Goal: Task Accomplishment & Management: Use online tool/utility

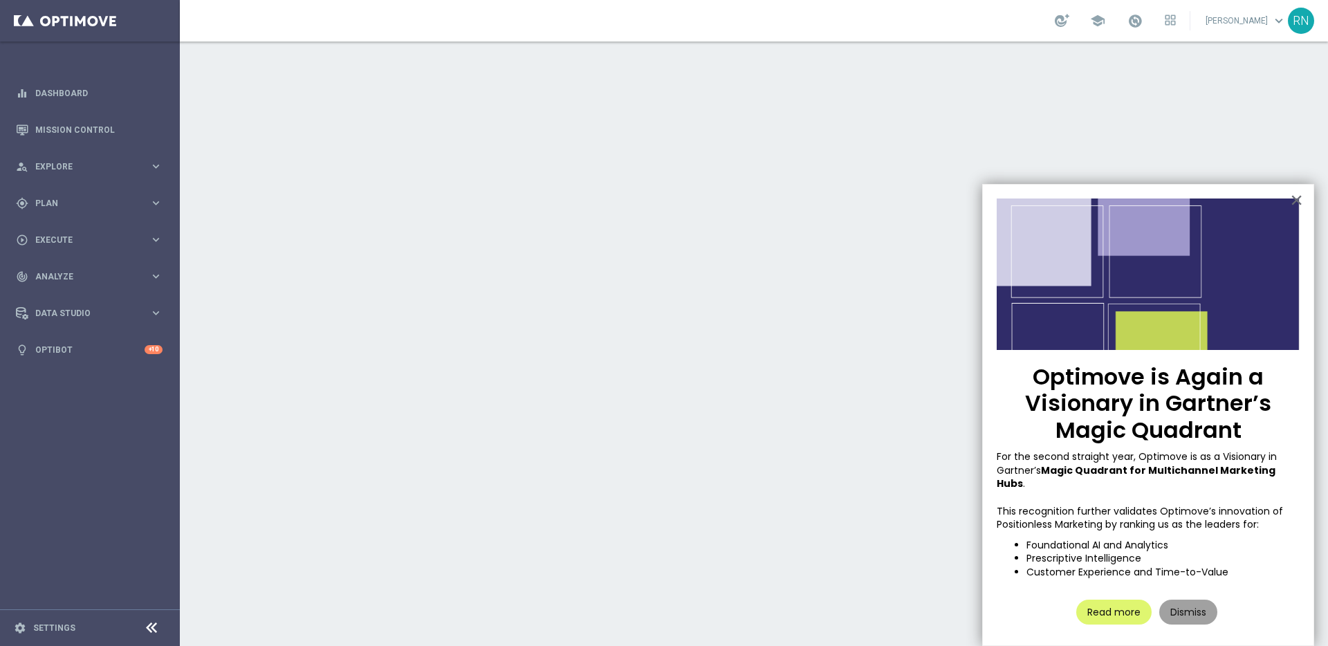
click at [1189, 600] on button "Dismiss" at bounding box center [1188, 612] width 58 height 25
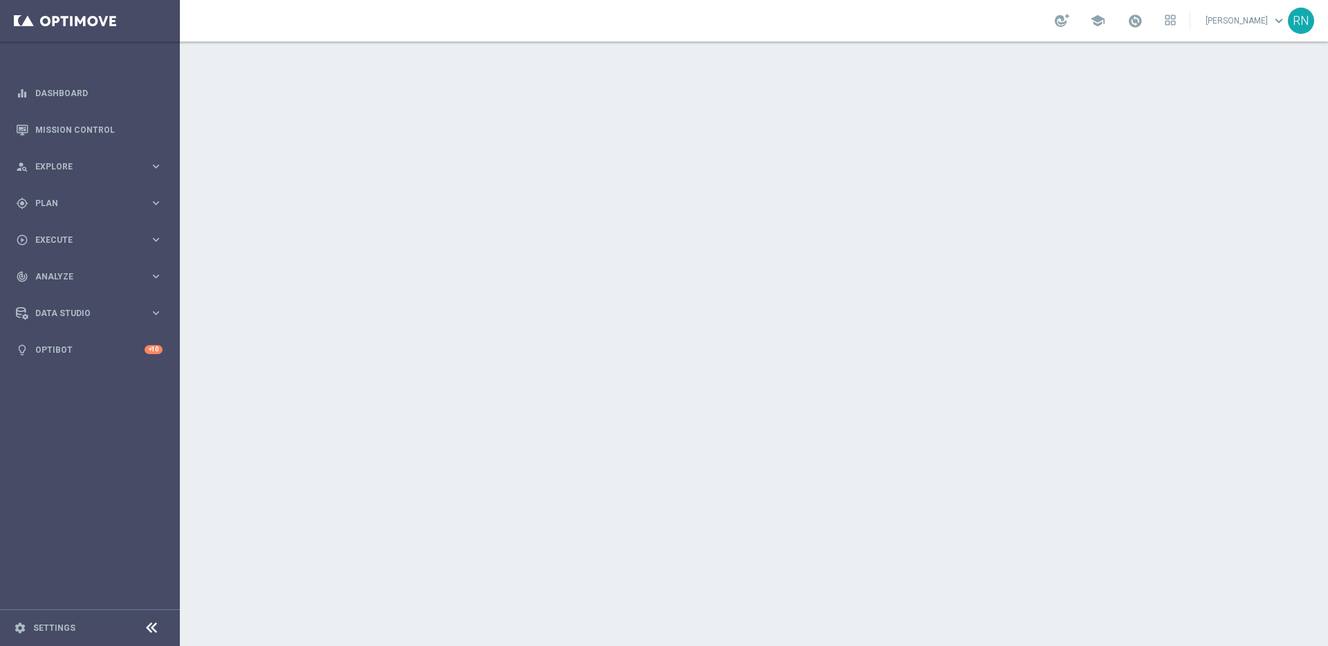
click at [337, 22] on div "school Ronny Niemann keyboard_arrow_down RN" at bounding box center [754, 20] width 1148 height 41
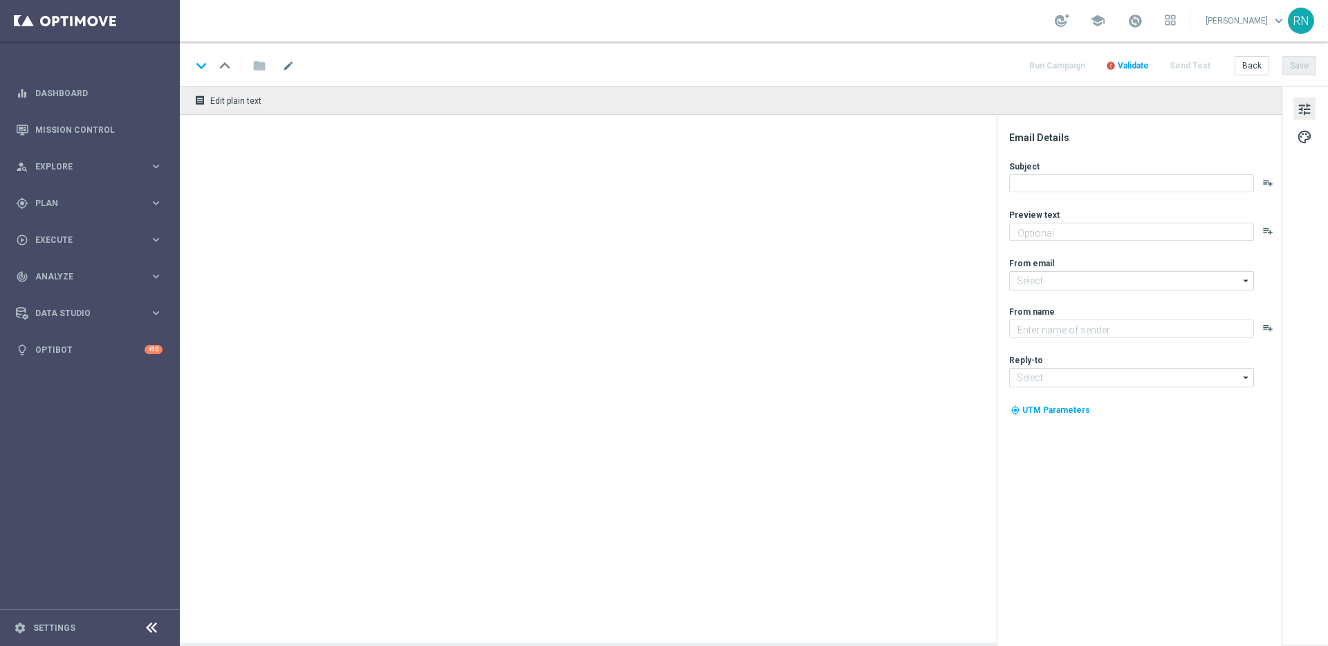
type textarea "Secure your extra entries and get even closer to that dream prize"
type textarea "Lottoland"
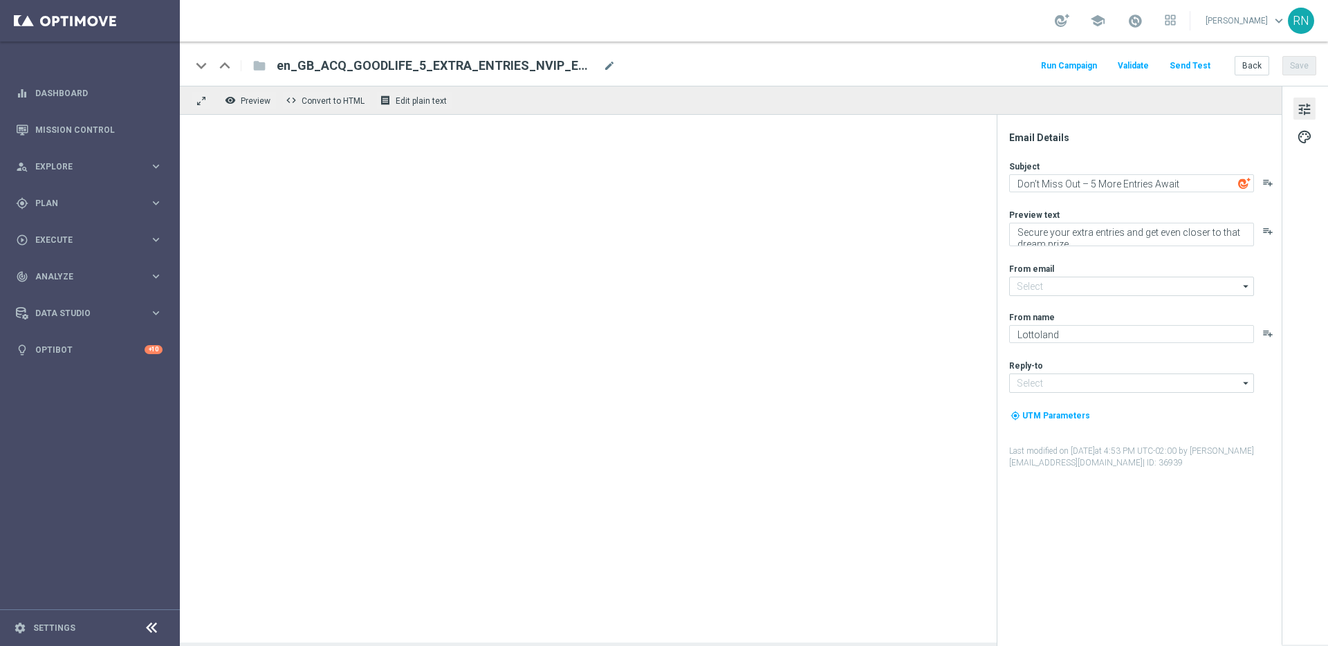
type input "[EMAIL_ADDRESS][DOMAIN_NAME]"
type input "support@lottoland.co.uk"
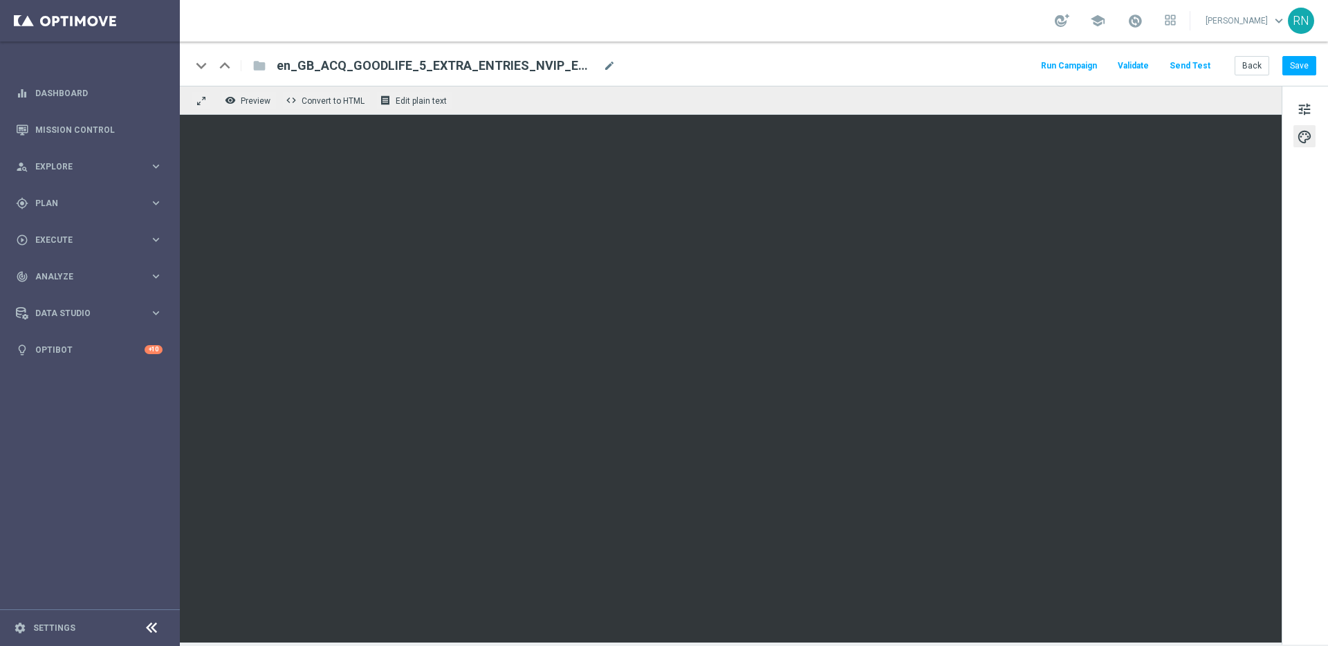
click at [1191, 63] on button "Send Test" at bounding box center [1189, 66] width 45 height 19
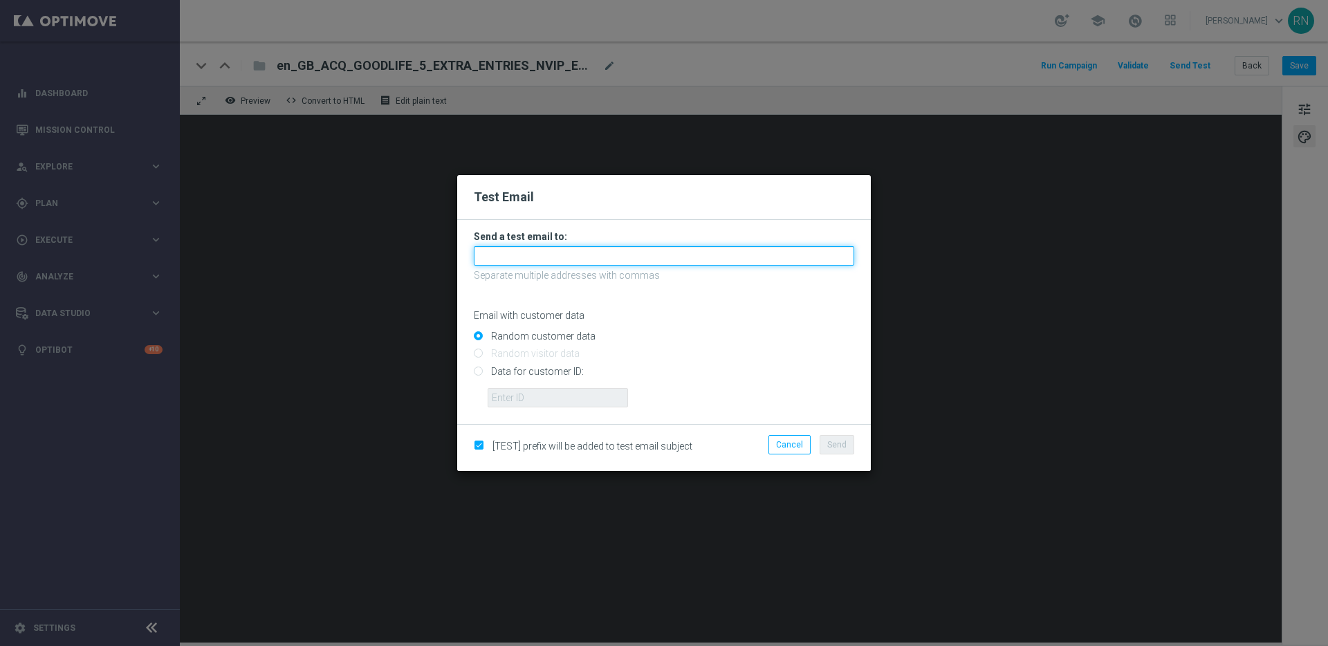
click at [579, 249] on input "text" at bounding box center [664, 255] width 380 height 19
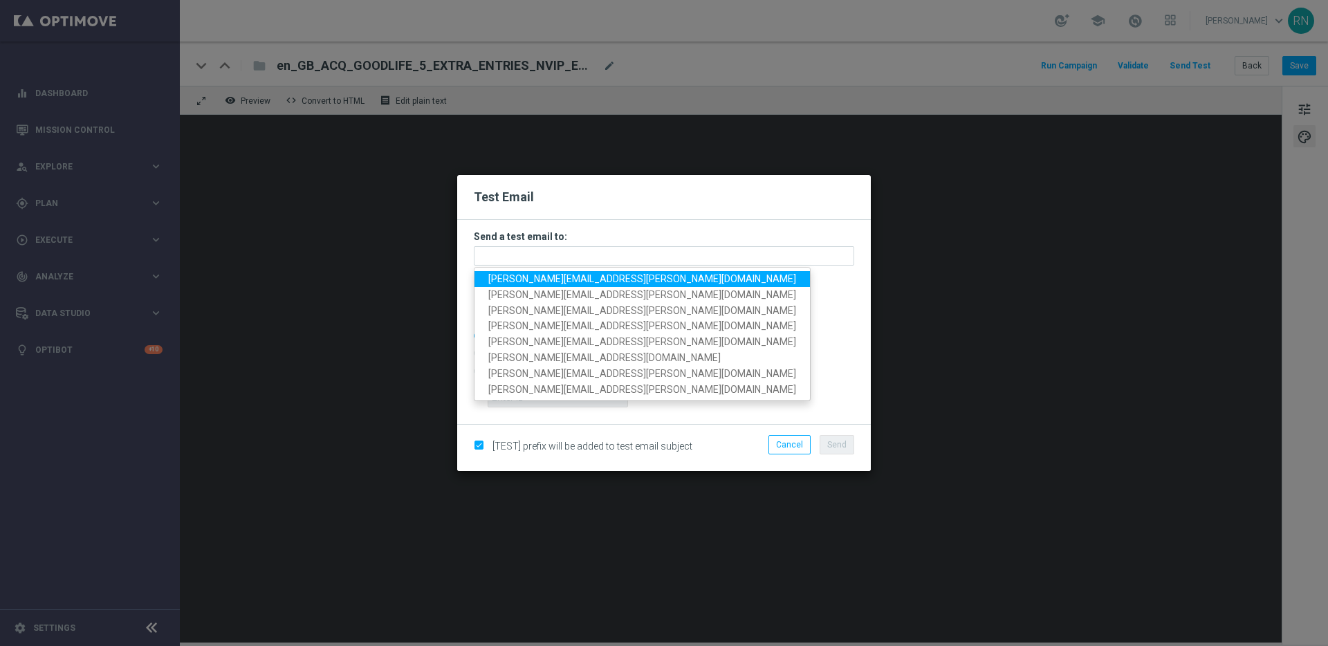
click at [589, 276] on span "[PERSON_NAME][EMAIL_ADDRESS][PERSON_NAME][DOMAIN_NAME]" at bounding box center [642, 278] width 308 height 11
type input "[PERSON_NAME][EMAIL_ADDRESS][PERSON_NAME][DOMAIN_NAME]"
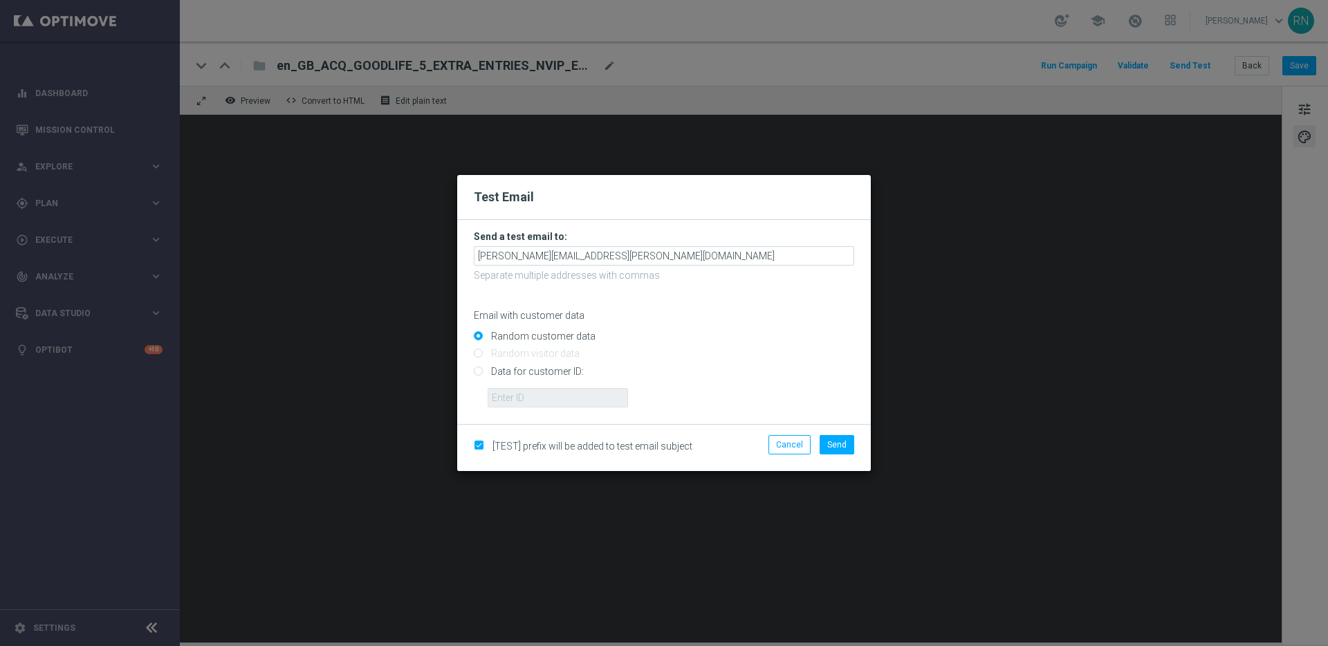
click at [516, 371] on input "Data for customer ID:" at bounding box center [664, 376] width 380 height 19
radio input "true"
click at [541, 396] on input "text" at bounding box center [557, 397] width 140 height 19
paste input "224104065"
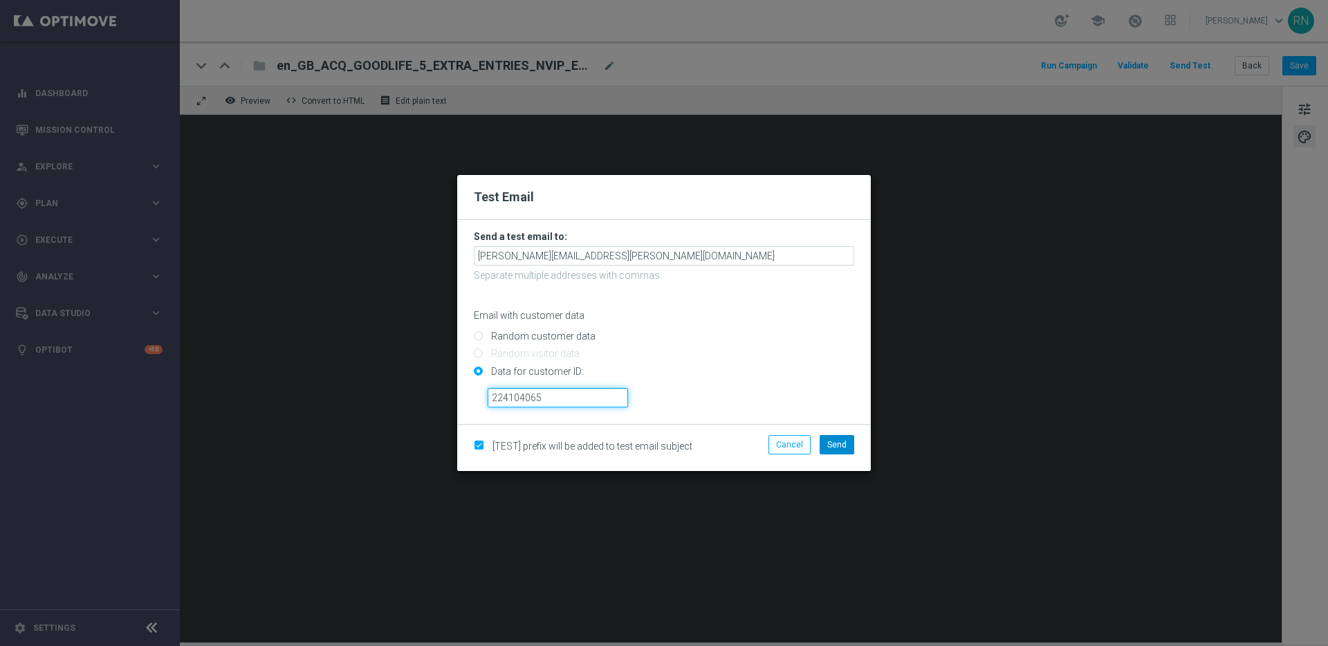
type input "224104065"
click at [844, 447] on span "Send" at bounding box center [836, 445] width 19 height 10
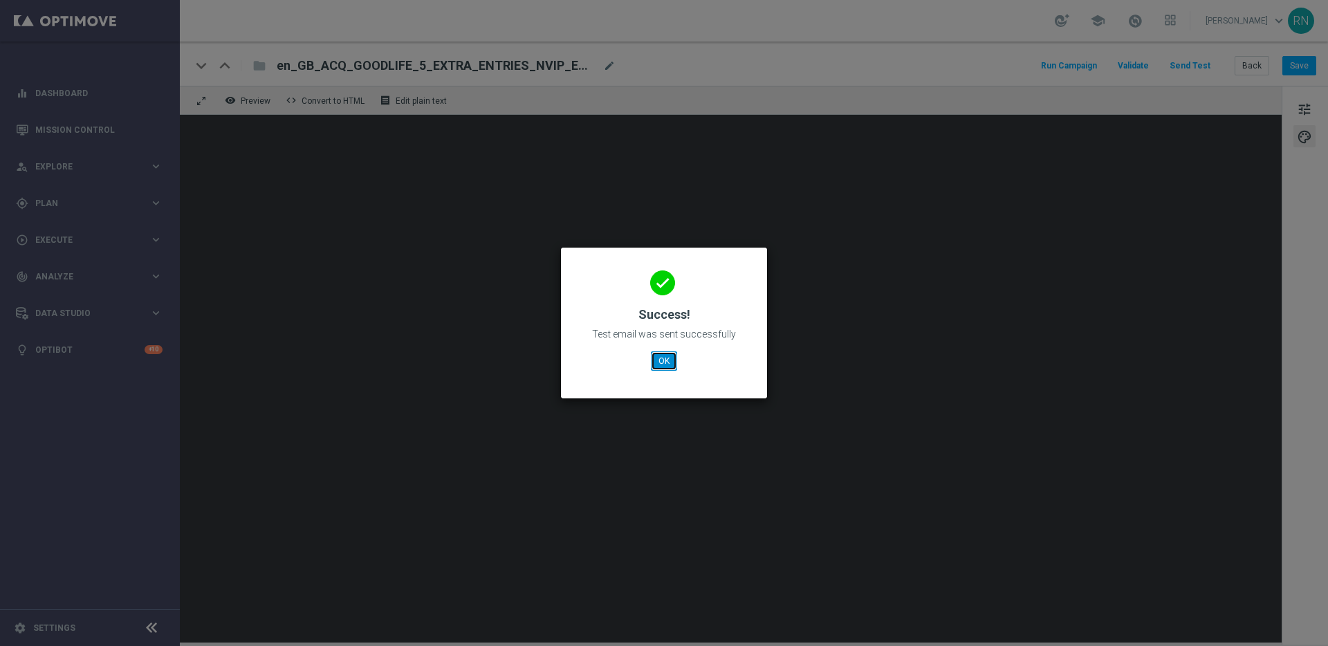
click at [666, 360] on button "OK" at bounding box center [664, 360] width 26 height 19
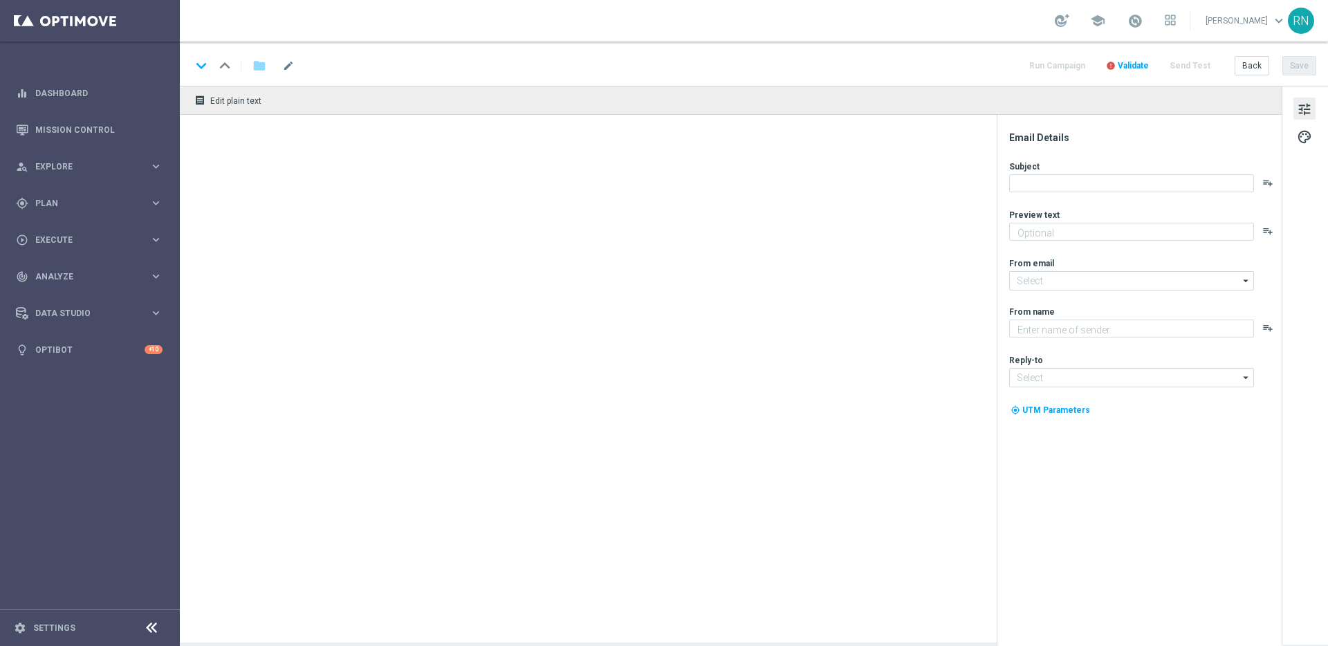
type textarea "Dein Gutschein für's LOTTO 6 aus 45."
type textarea "Lottoland"
type input "[EMAIL_ADDRESS][DOMAIN_NAME]"
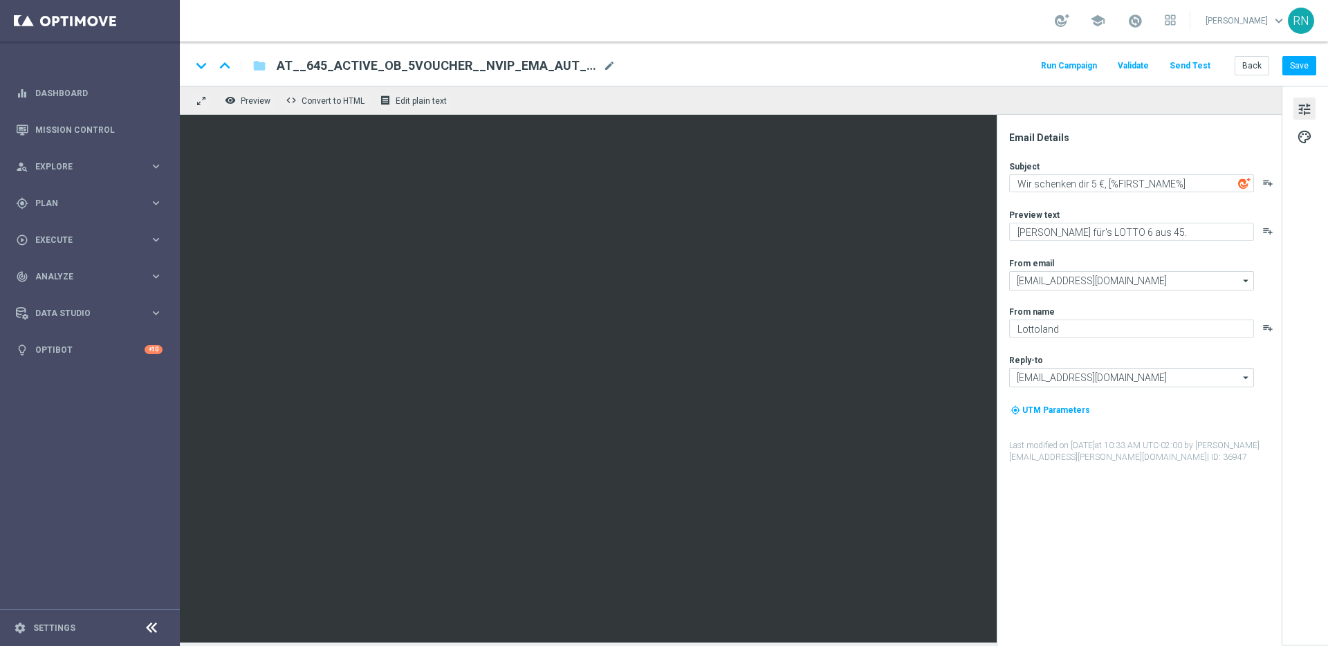
click at [1188, 67] on button "Send Test" at bounding box center [1189, 66] width 45 height 19
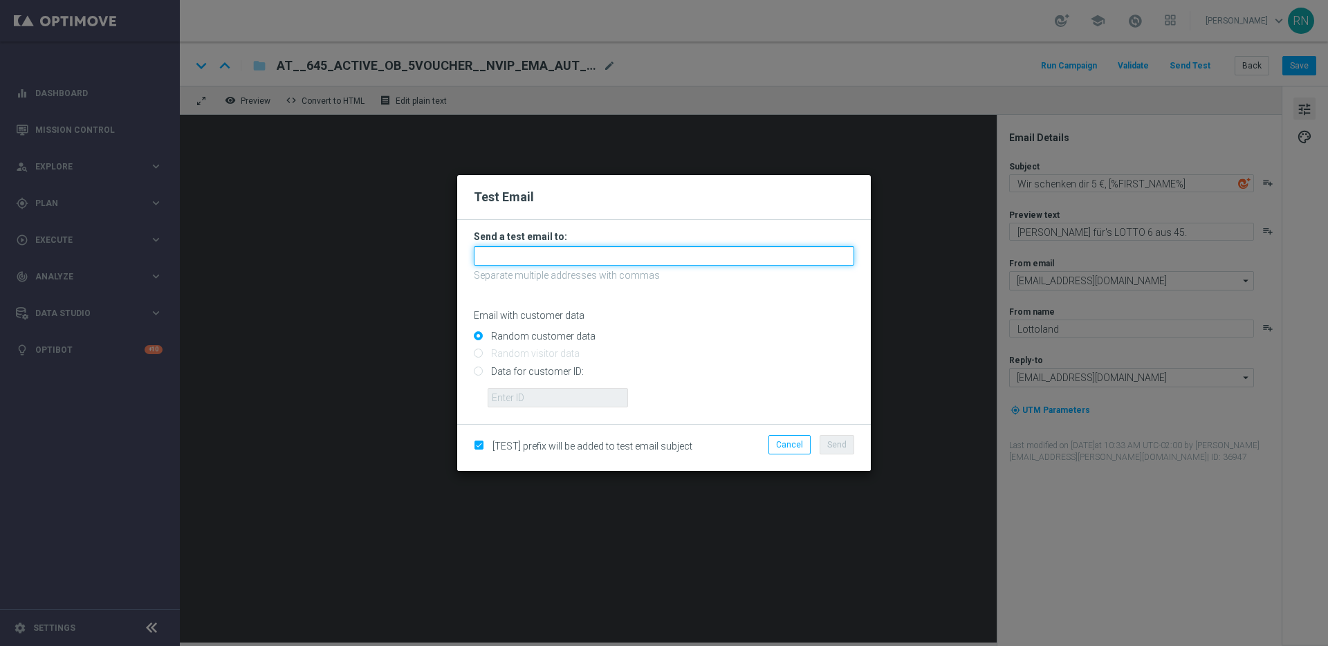
click at [617, 257] on input "text" at bounding box center [664, 255] width 380 height 19
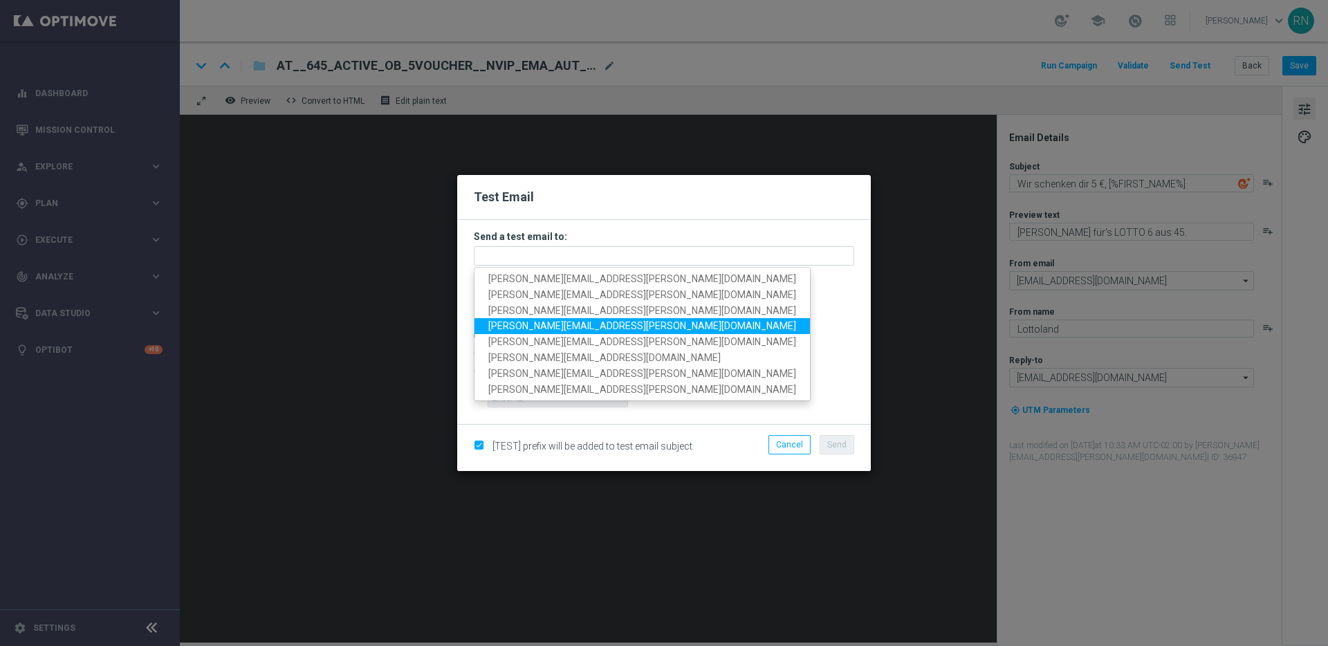
click at [603, 324] on span "ronny.niemann+at@lottoland.com" at bounding box center [642, 325] width 308 height 11
type input "ronny.niemann+at@lottoland.com"
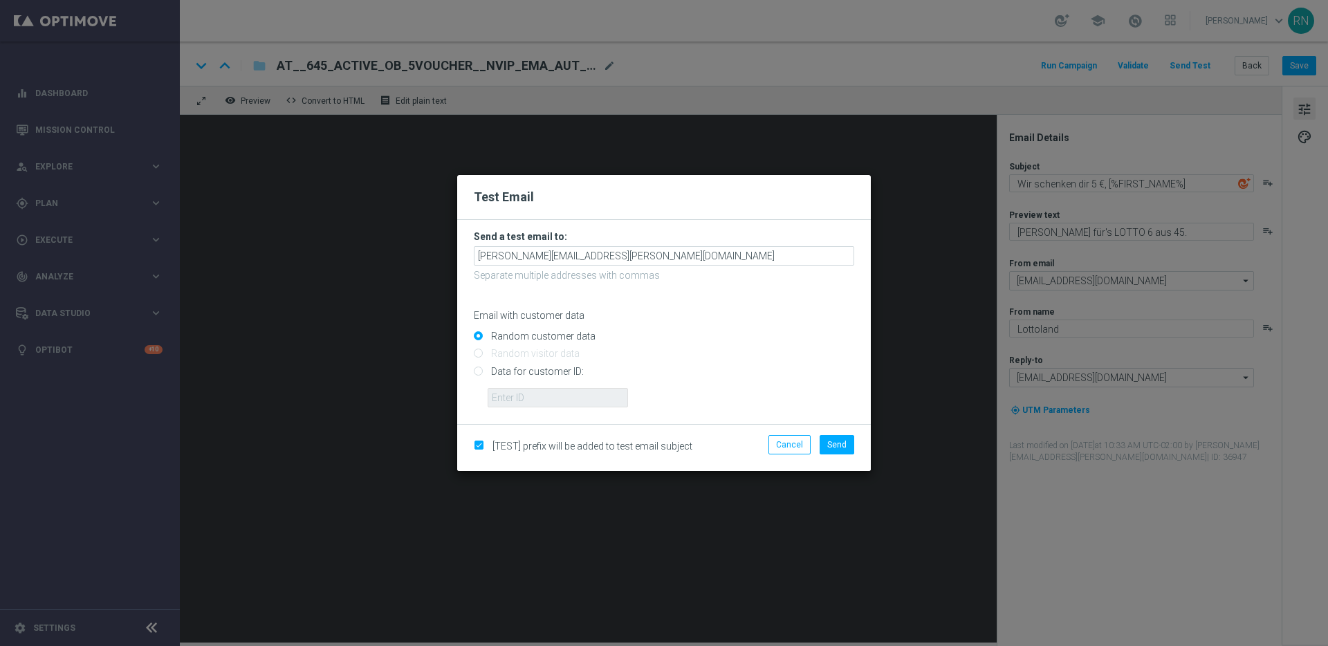
click at [308, 306] on modal-container "Test Email Send a test email to: ronny.niemann+at@lottoland.com Separate multip…" at bounding box center [664, 323] width 1328 height 646
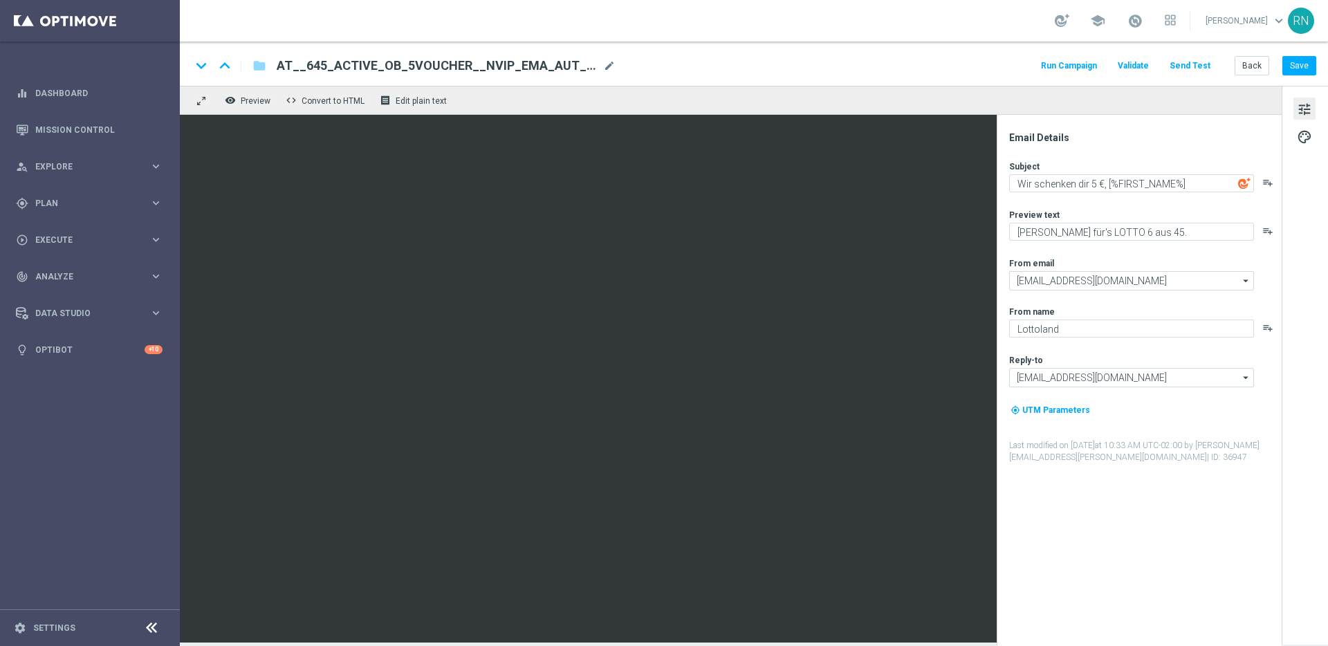
click at [1188, 66] on button "Send Test" at bounding box center [1189, 66] width 45 height 19
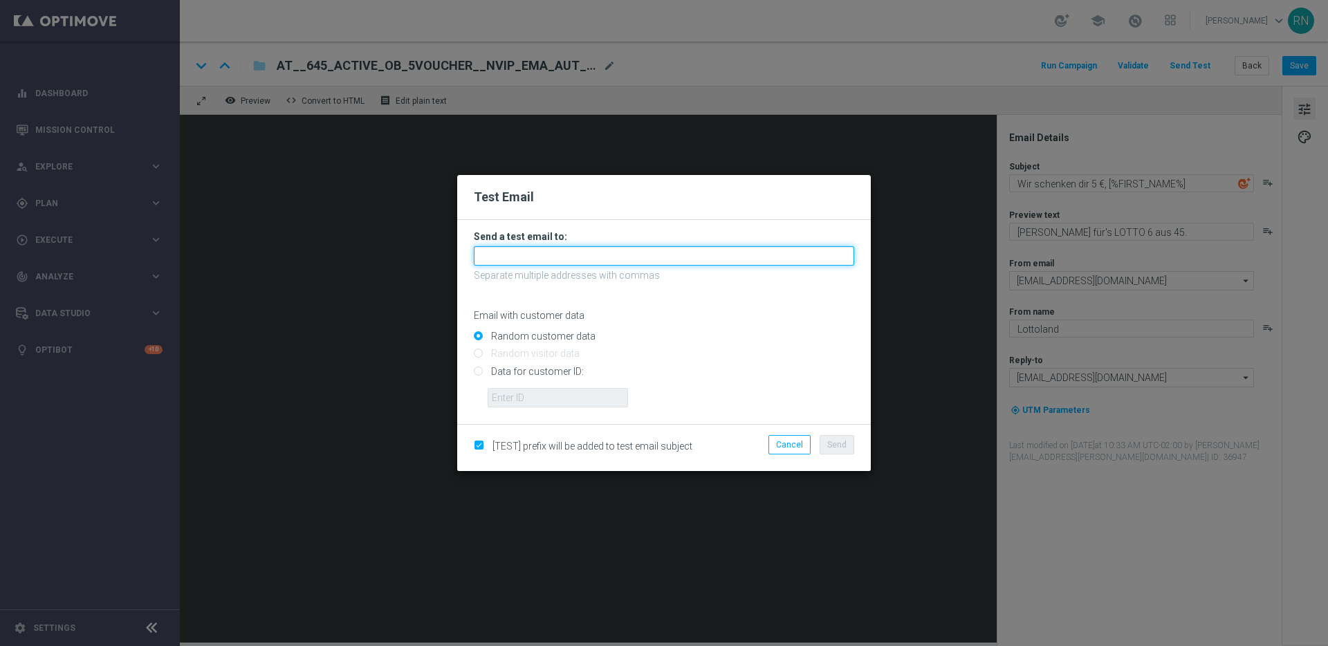
click at [542, 251] on input "text" at bounding box center [664, 255] width 380 height 19
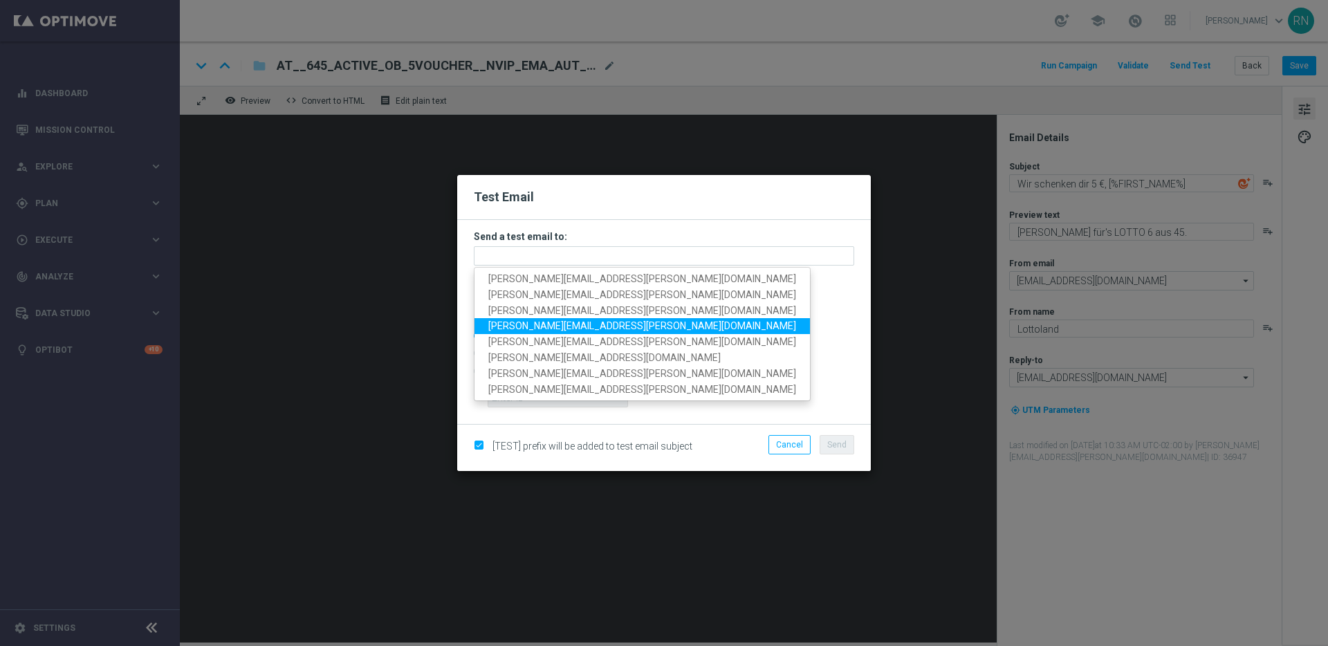
click at [573, 326] on span "ronny.niemann+at@lottoland.com" at bounding box center [642, 325] width 308 height 11
type input "ronny.niemann+at@lottoland.com"
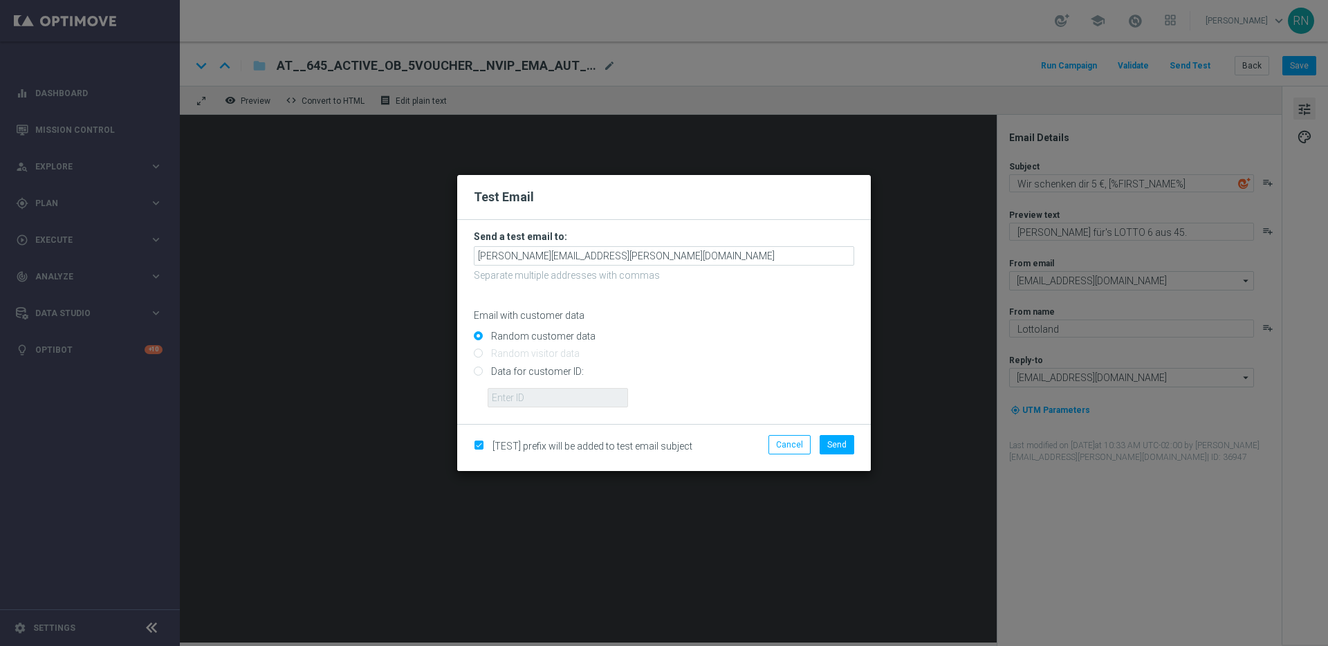
click at [527, 369] on input "Data for customer ID:" at bounding box center [664, 376] width 380 height 19
radio input "true"
click at [531, 393] on input "text" at bounding box center [557, 397] width 140 height 19
paste input "224105369"
type input "224105369"
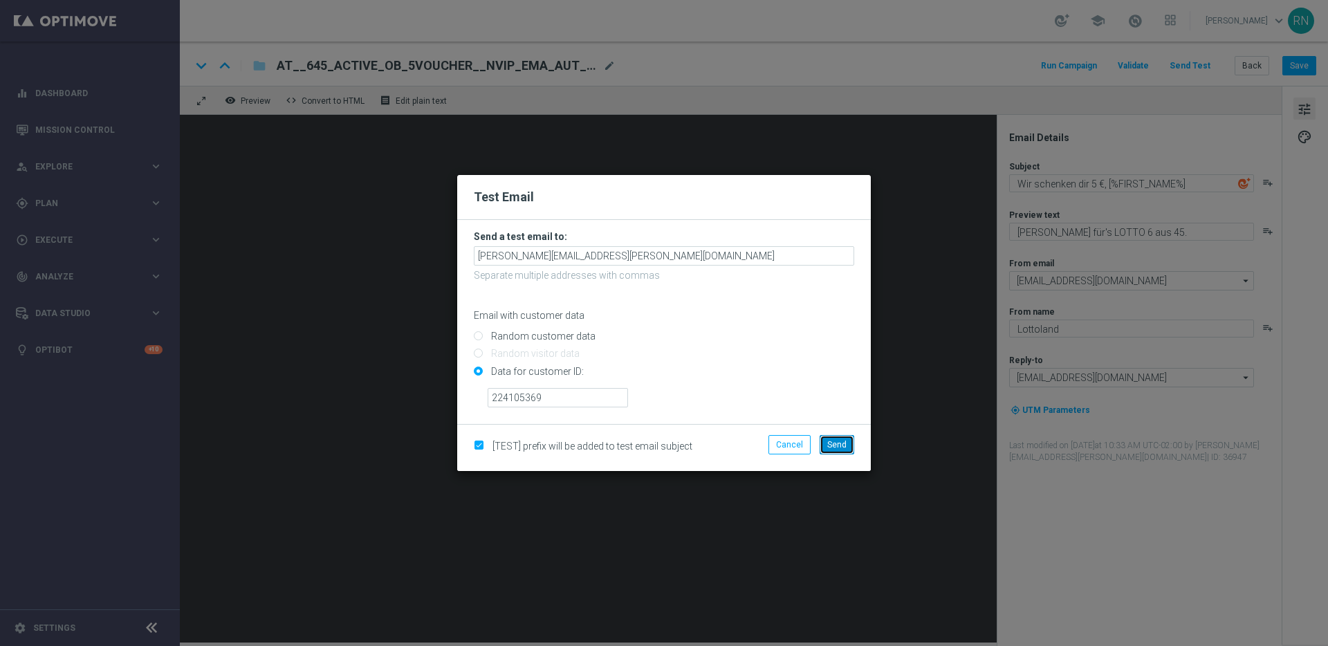
click at [835, 442] on span "Send" at bounding box center [836, 445] width 19 height 10
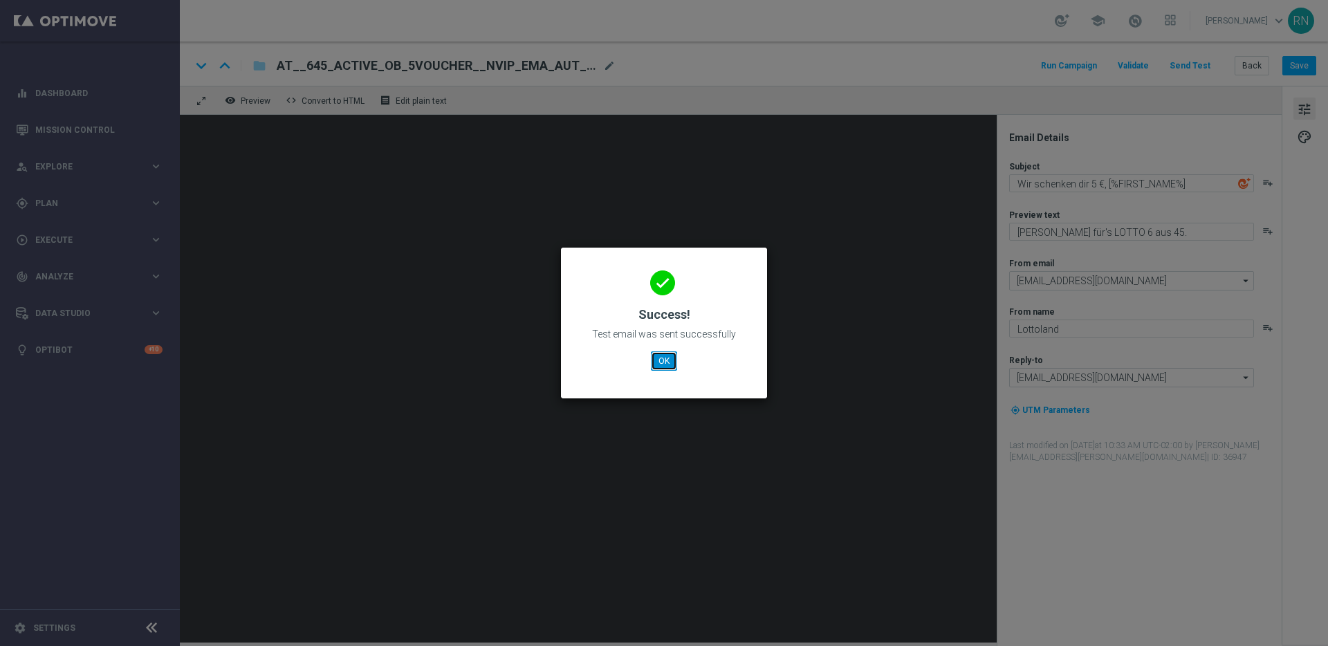
click at [671, 355] on button "OK" at bounding box center [664, 360] width 26 height 19
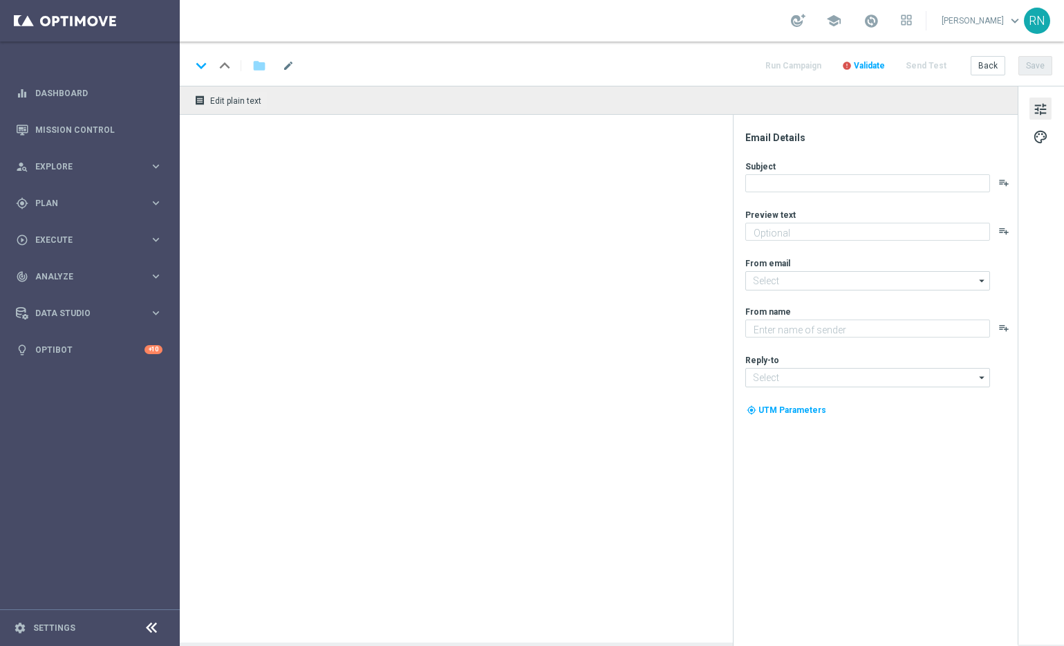
type textarea "[PERSON_NAME] für's LOTTO 6 aus 45."
type textarea "Lottoland"
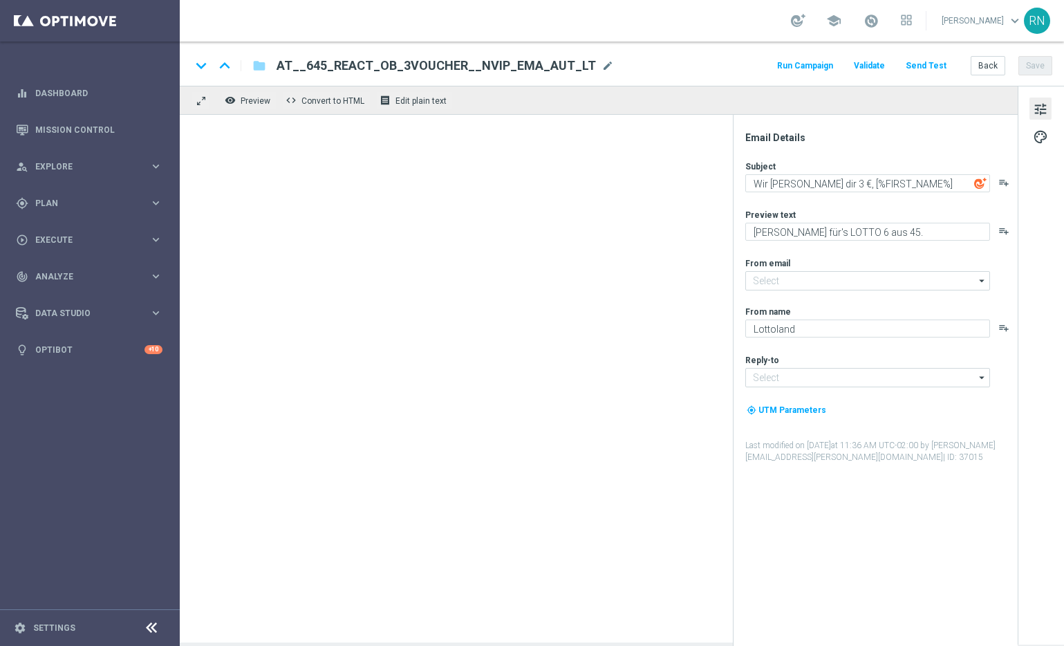
type input "[EMAIL_ADDRESS][DOMAIN_NAME]"
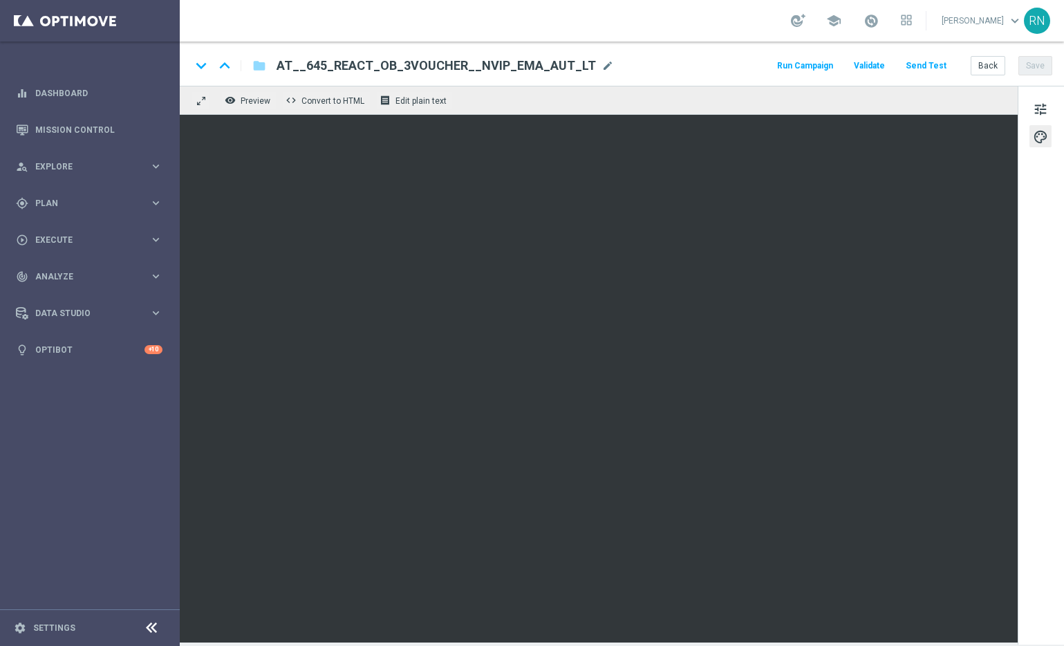
click at [929, 68] on button "Send Test" at bounding box center [926, 66] width 45 height 19
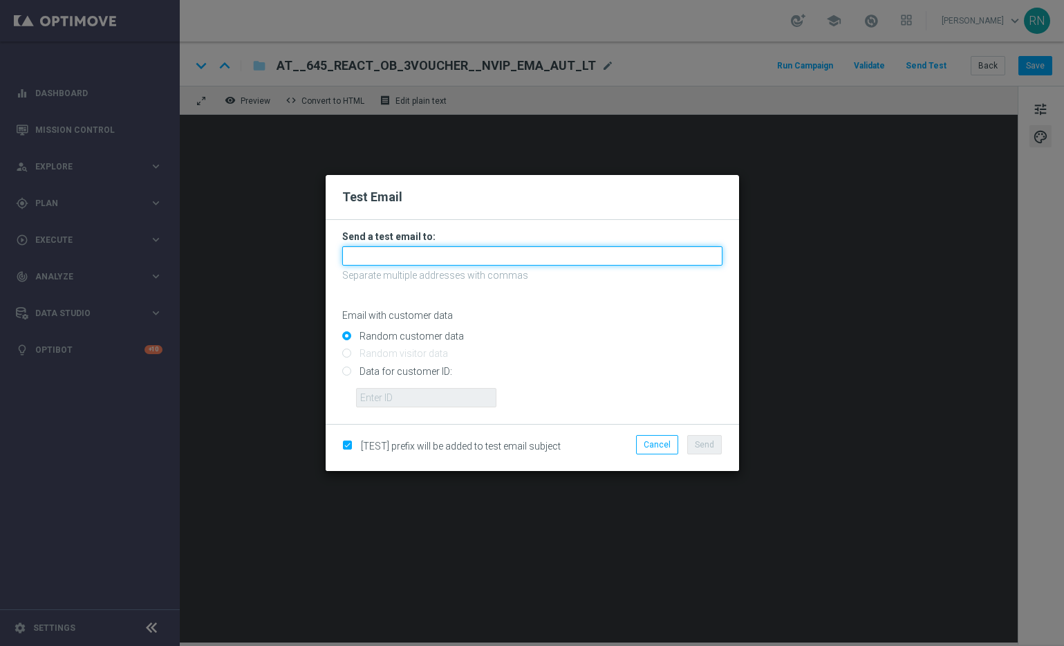
click at [548, 252] on input "text" at bounding box center [532, 255] width 380 height 19
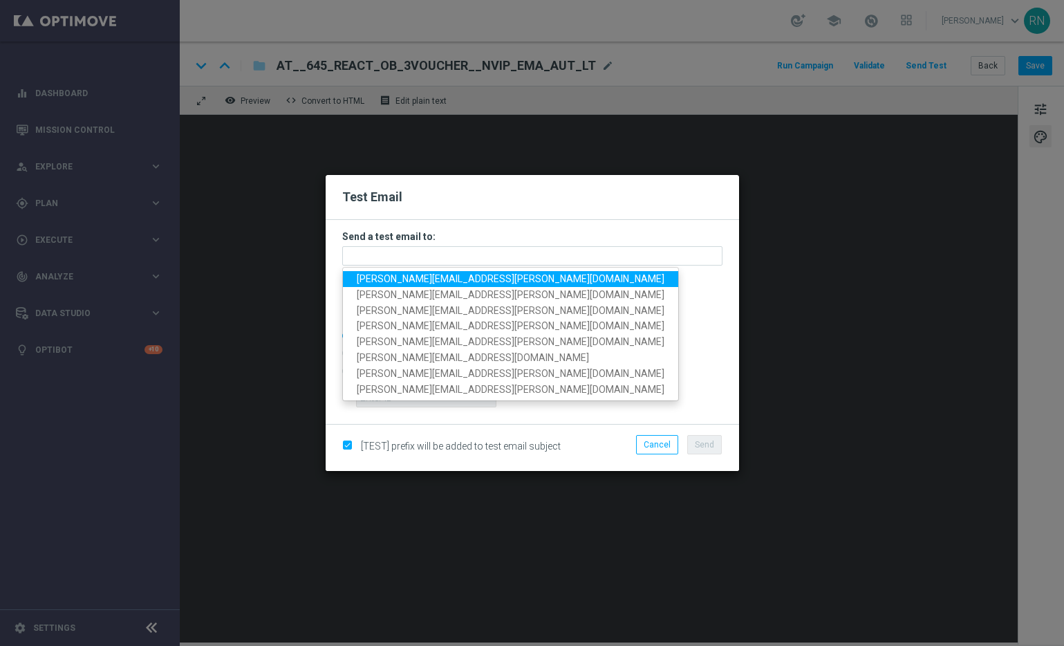
click at [484, 276] on span "ronny.niemann+at@lottoland.com" at bounding box center [511, 278] width 308 height 11
type input "ronny.niemann+at@lottoland.com"
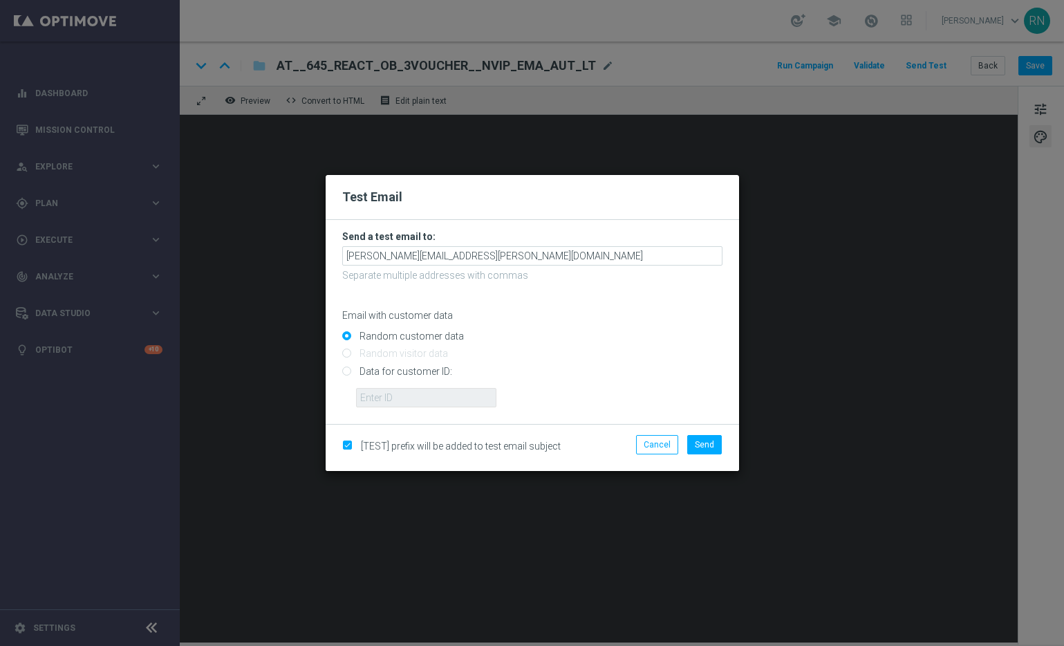
click at [407, 376] on input "Data for customer ID:" at bounding box center [532, 376] width 380 height 19
radio input "true"
click at [450, 396] on input "text" at bounding box center [426, 397] width 140 height 19
paste input "224105369"
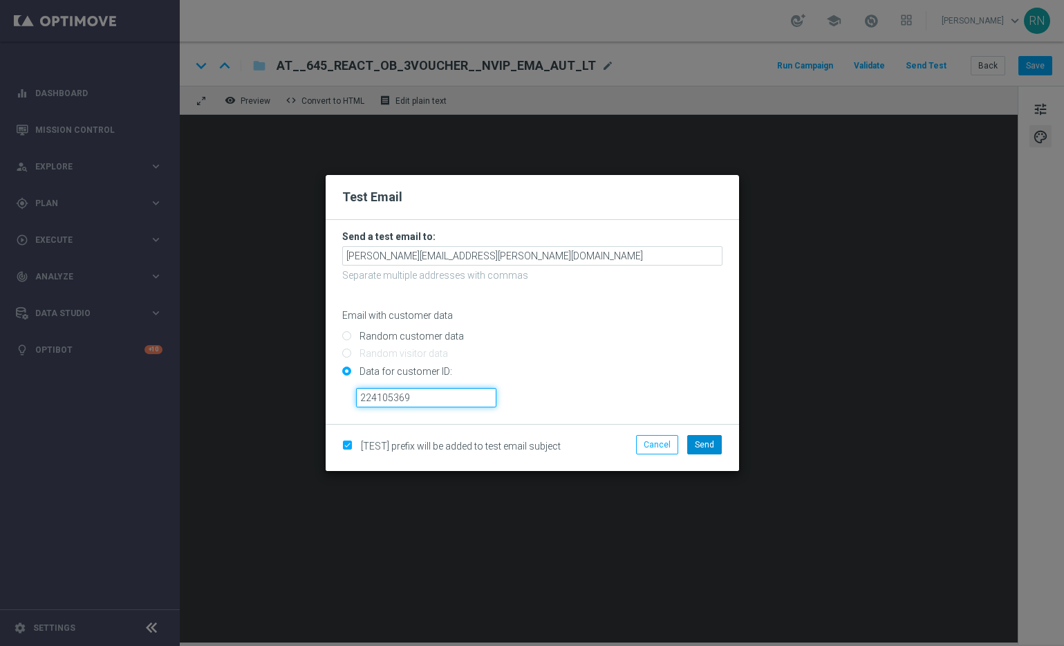
type input "224105369"
click at [695, 445] on span "Send" at bounding box center [704, 445] width 19 height 10
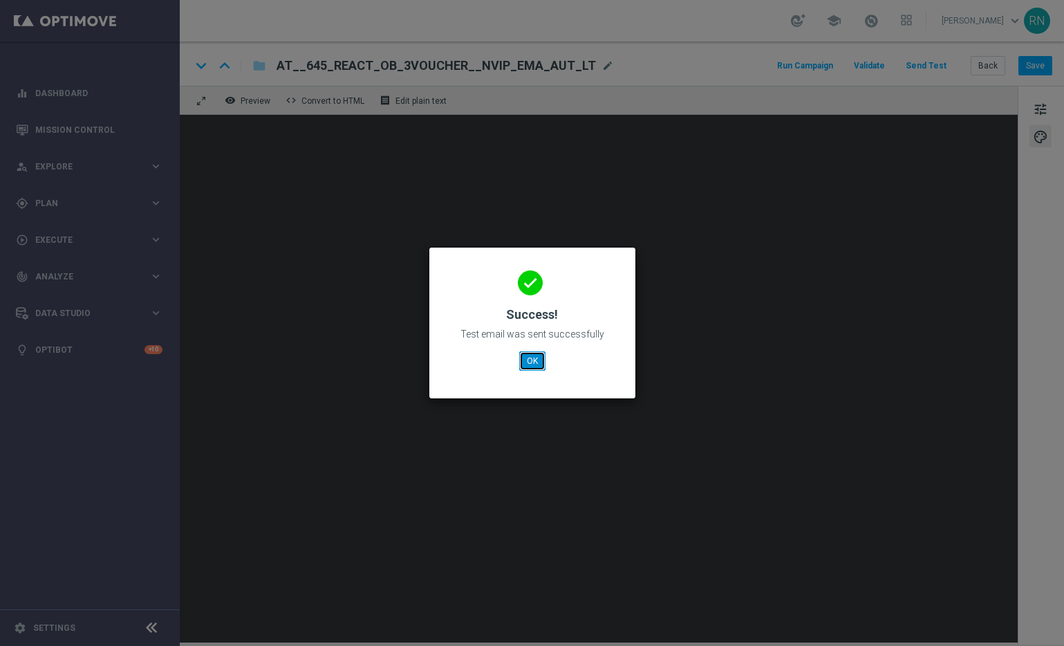
click at [536, 362] on button "OK" at bounding box center [532, 360] width 26 height 19
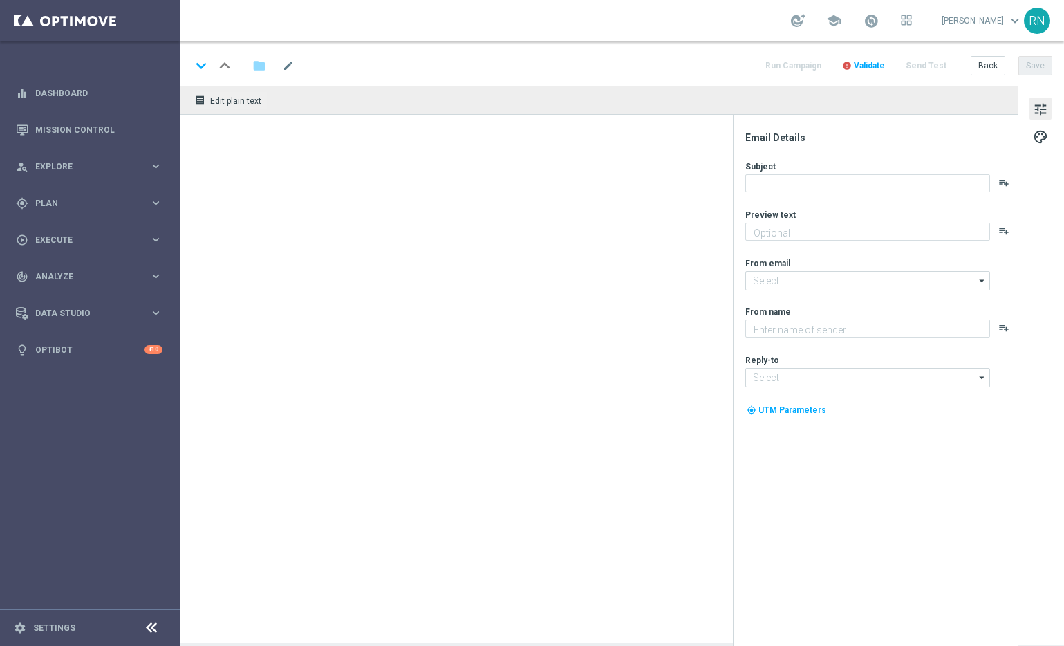
type textarea "Dein Gutschein für's LOTTO 6 aus 45."
type textarea "Lottoland"
type input "[EMAIL_ADDRESS][DOMAIN_NAME]"
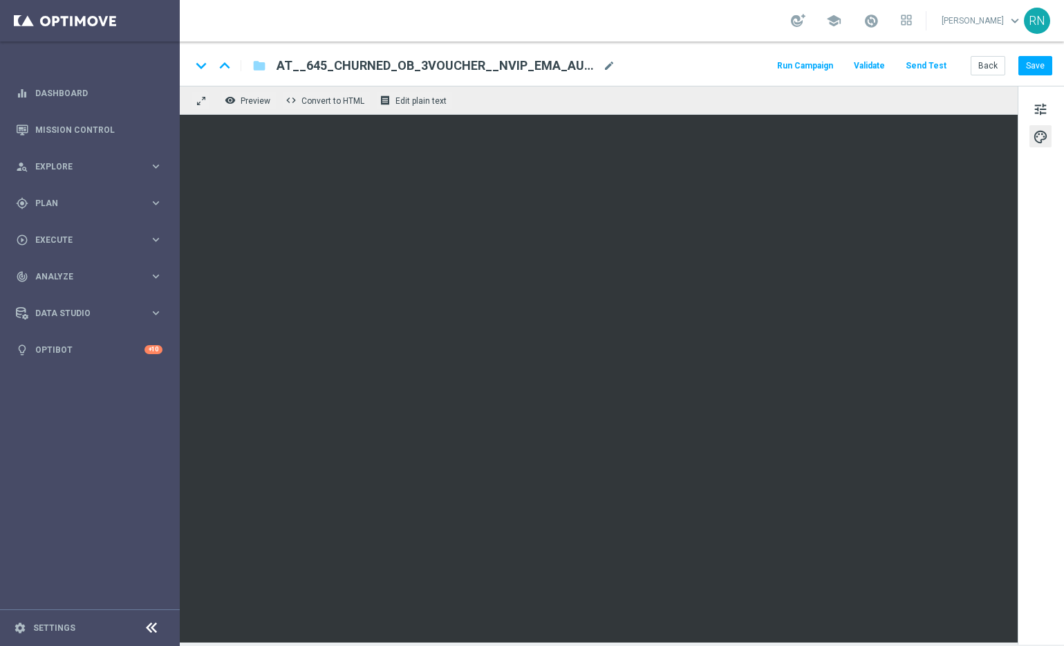
click at [923, 68] on button "Send Test" at bounding box center [926, 66] width 45 height 19
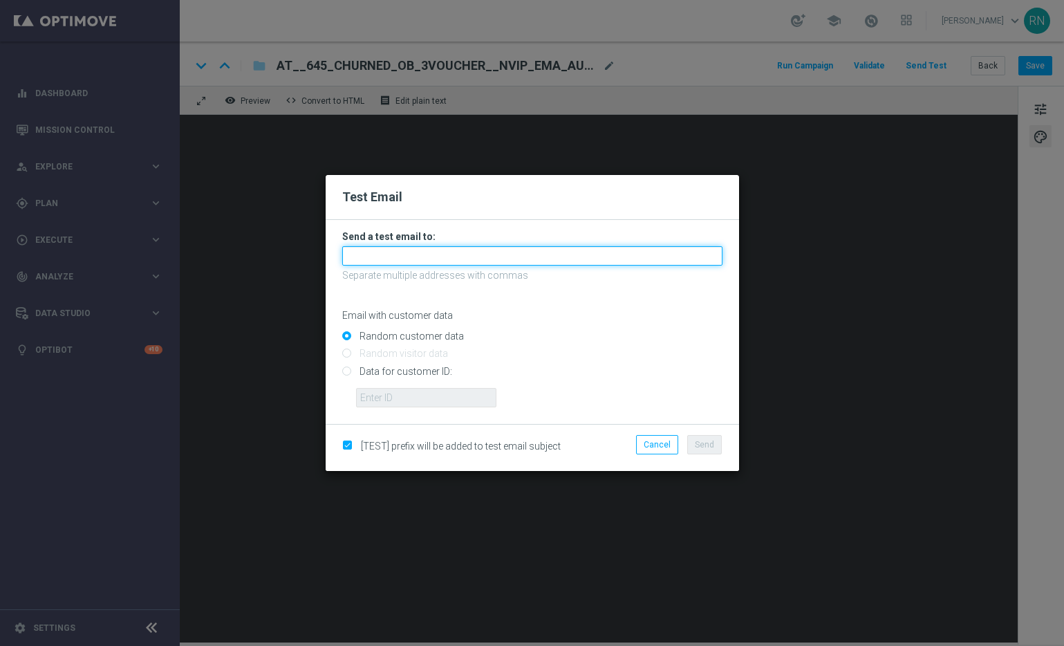
click at [394, 249] on input "text" at bounding box center [532, 255] width 380 height 19
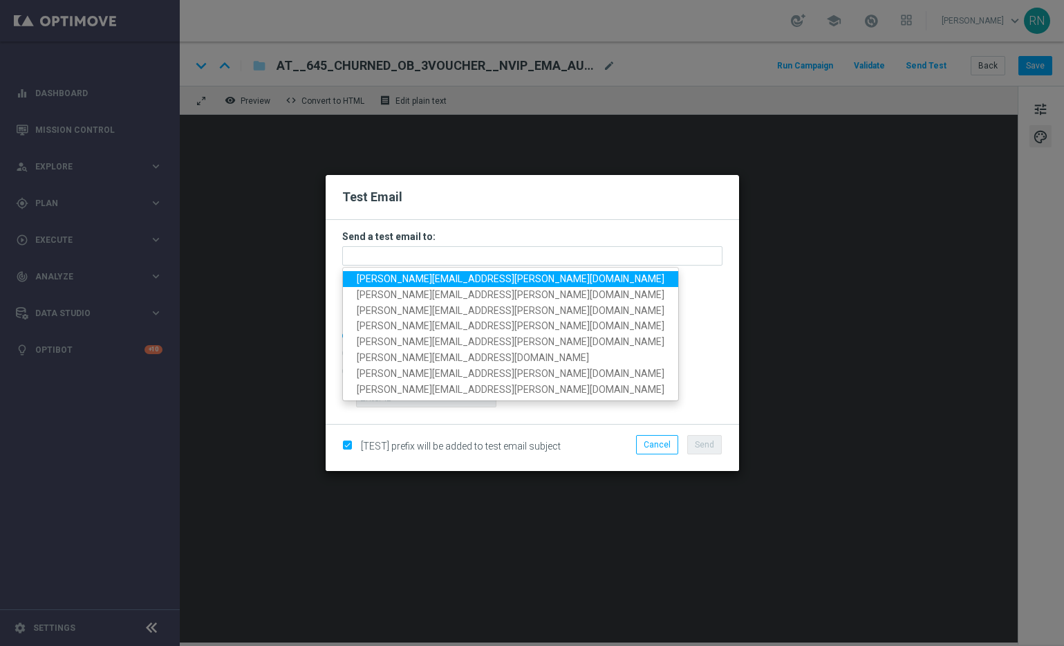
click at [419, 279] on span "ronny.niemann+at@lottoland.com" at bounding box center [511, 278] width 308 height 11
type input "ronny.niemann+at@lottoland.com"
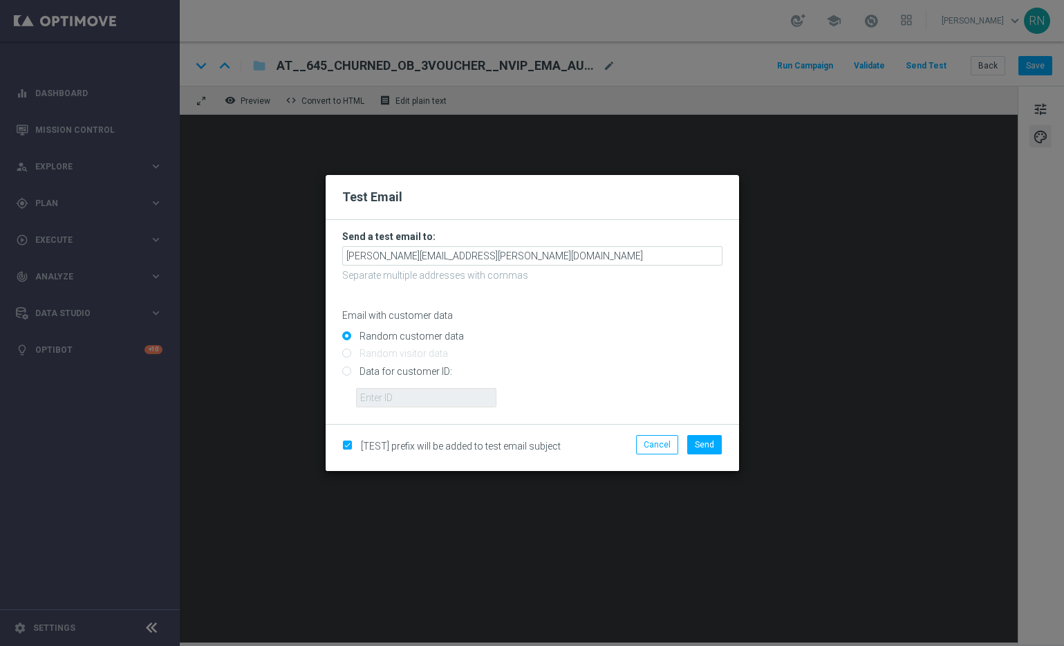
click at [387, 369] on input "Data for customer ID:" at bounding box center [532, 376] width 380 height 19
radio input "true"
click at [453, 400] on input "text" at bounding box center [426, 397] width 140 height 19
paste input "224105369"
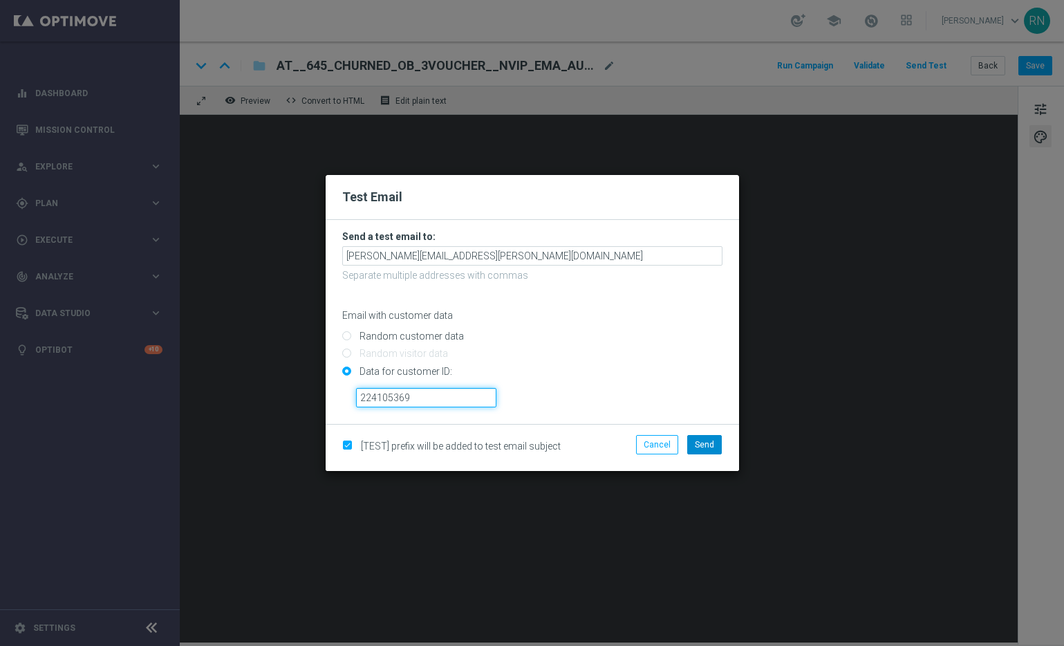
type input "224105369"
click at [710, 440] on span "Send" at bounding box center [704, 445] width 19 height 10
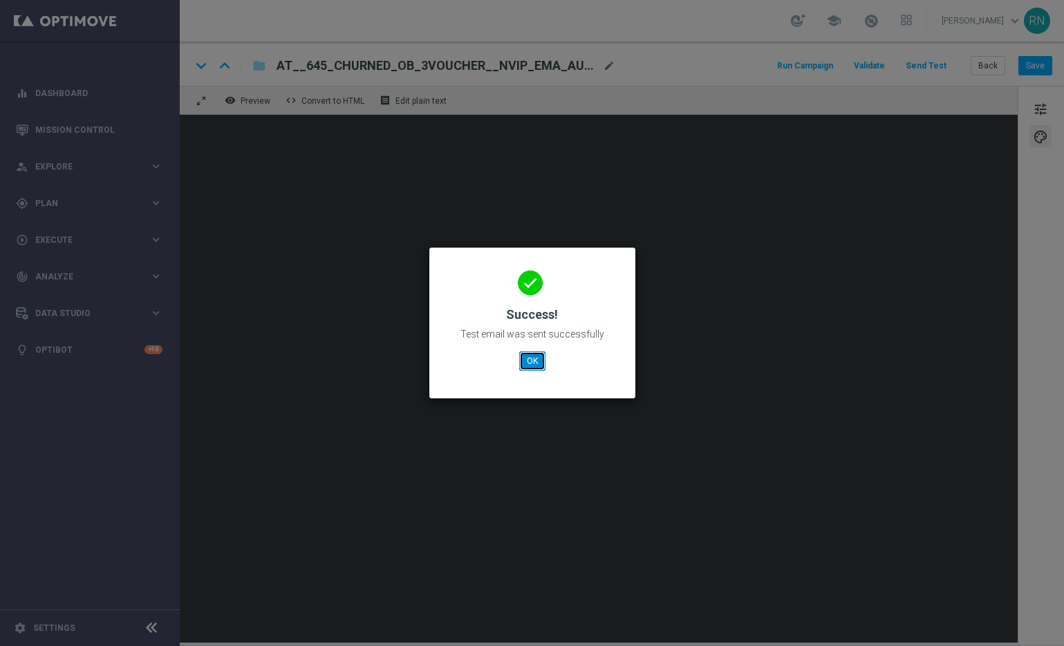
click at [528, 356] on button "OK" at bounding box center [532, 360] width 26 height 19
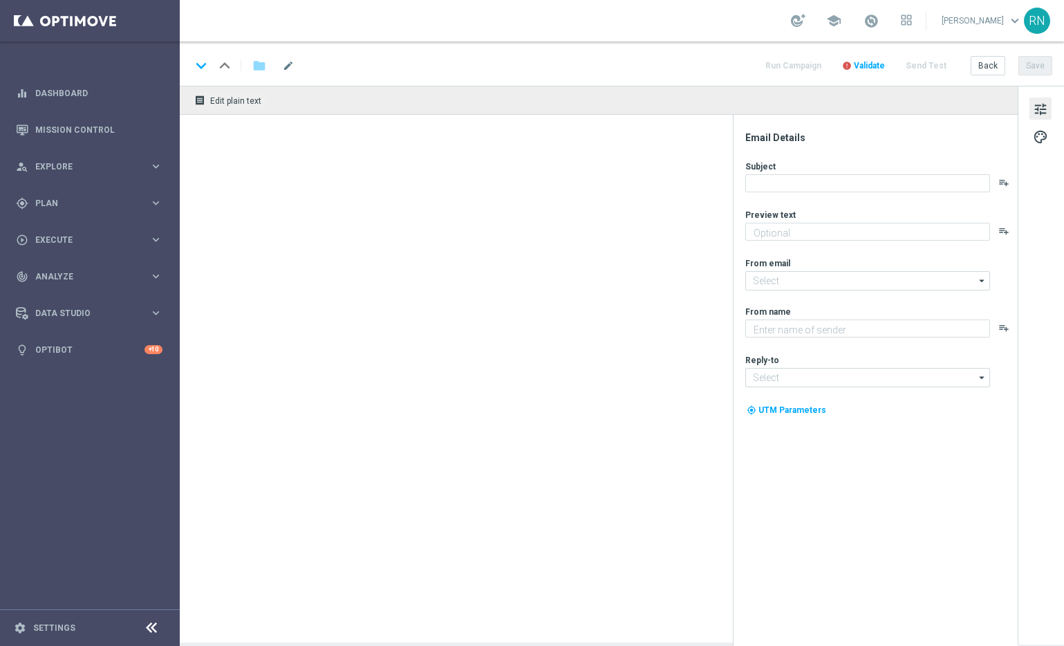
type textarea "[PERSON_NAME] für's LOTTO 6 aus 45."
type input "[EMAIL_ADDRESS][DOMAIN_NAME]"
type textarea "Lottoland"
type input "[EMAIL_ADDRESS][DOMAIN_NAME]"
type textarea "Secure your extra entries and get even closer to that dream prize"
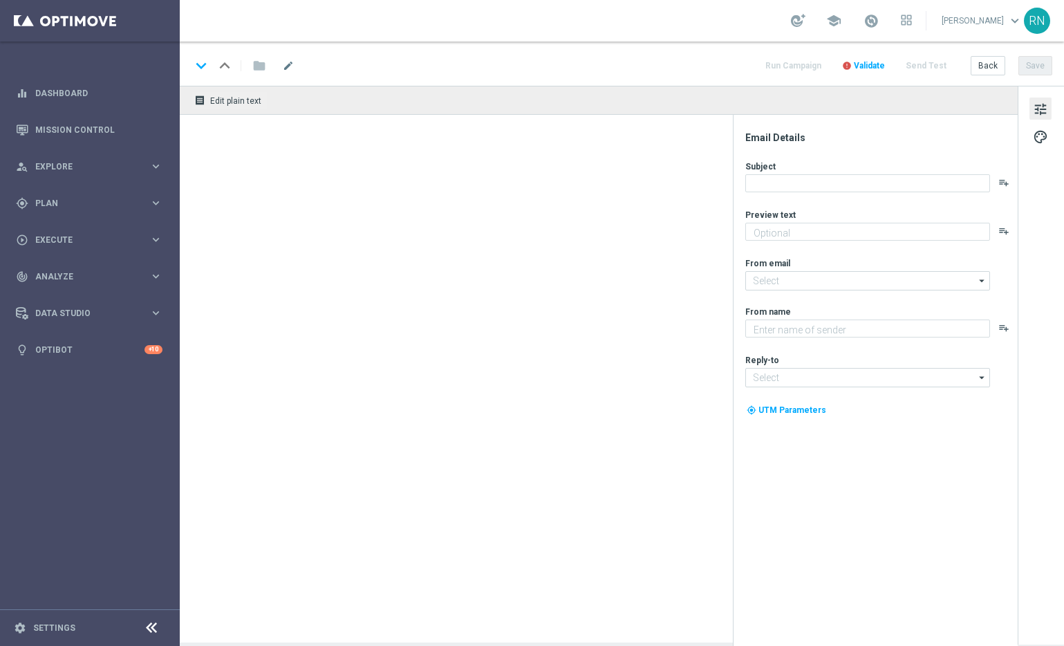
type textarea "Lottoland"
type input "[EMAIL_ADDRESS][DOMAIN_NAME]"
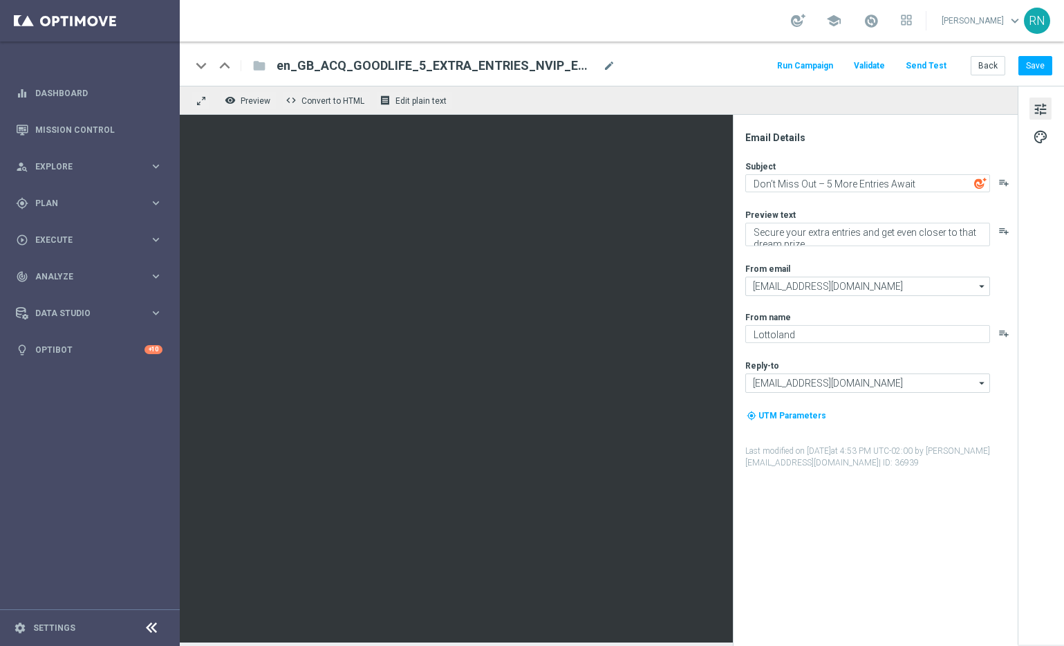
click at [828, 206] on div "Subject Don’t Miss Out – 5 More Entries Await playlist_add Preview text Secure …" at bounding box center [880, 314] width 271 height 308
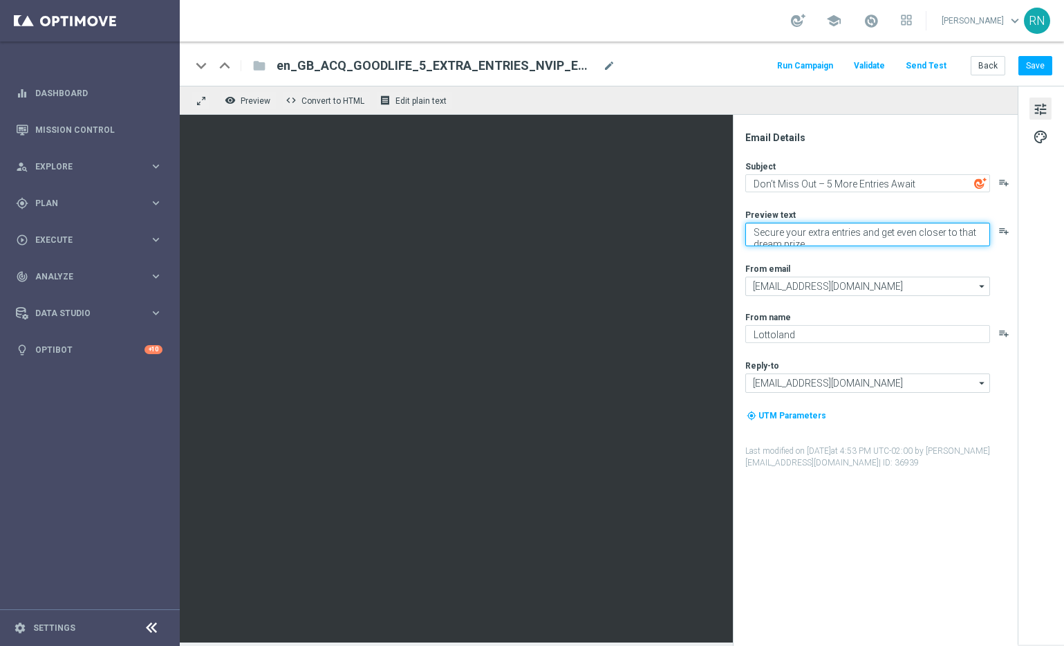
drag, startPoint x: 819, startPoint y: 243, endPoint x: 748, endPoint y: 230, distance: 71.9
click at [748, 230] on textarea "Secure your extra entries and get even closer to that dream prize" at bounding box center [867, 235] width 245 height 24
click at [817, 243] on textarea "Secure your extra entries and get even closer to that dream prize" at bounding box center [867, 235] width 245 height 24
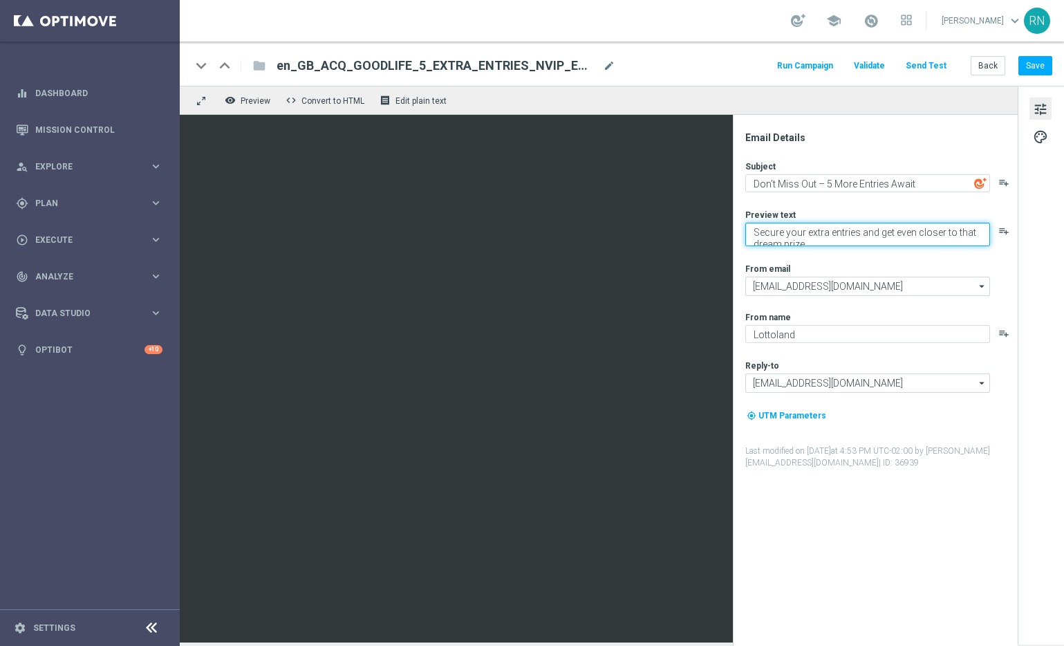
click at [817, 243] on textarea "Secure your extra entries and get even closer to that dream prize" at bounding box center [867, 235] width 245 height 24
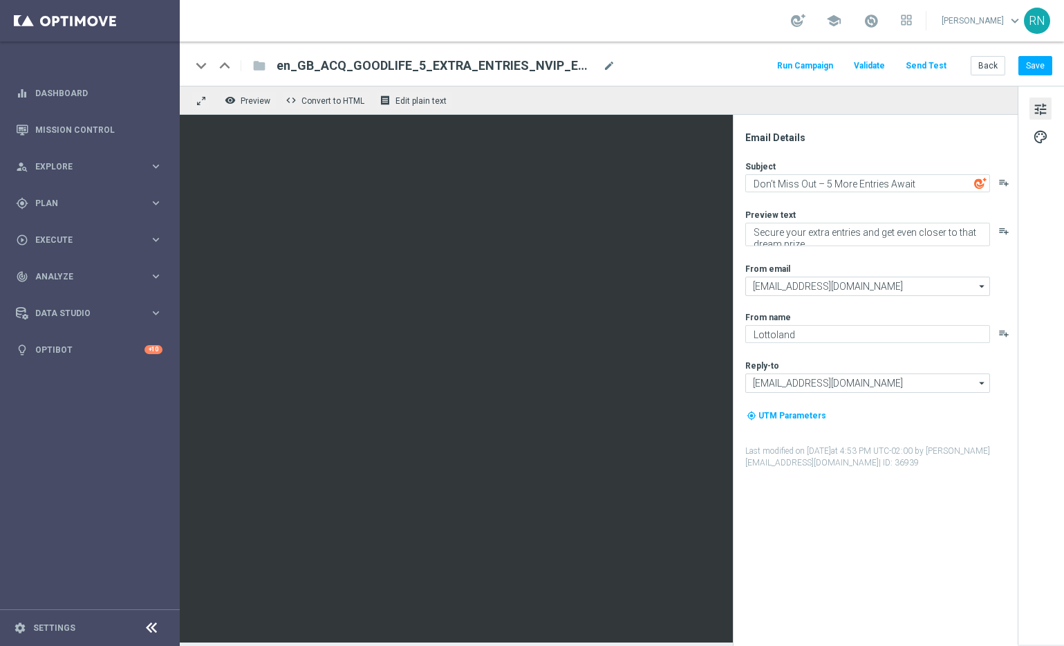
click at [1001, 250] on div "Subject Don’t Miss Out – 5 More Entries Await playlist_add Preview text Secure …" at bounding box center [880, 314] width 271 height 308
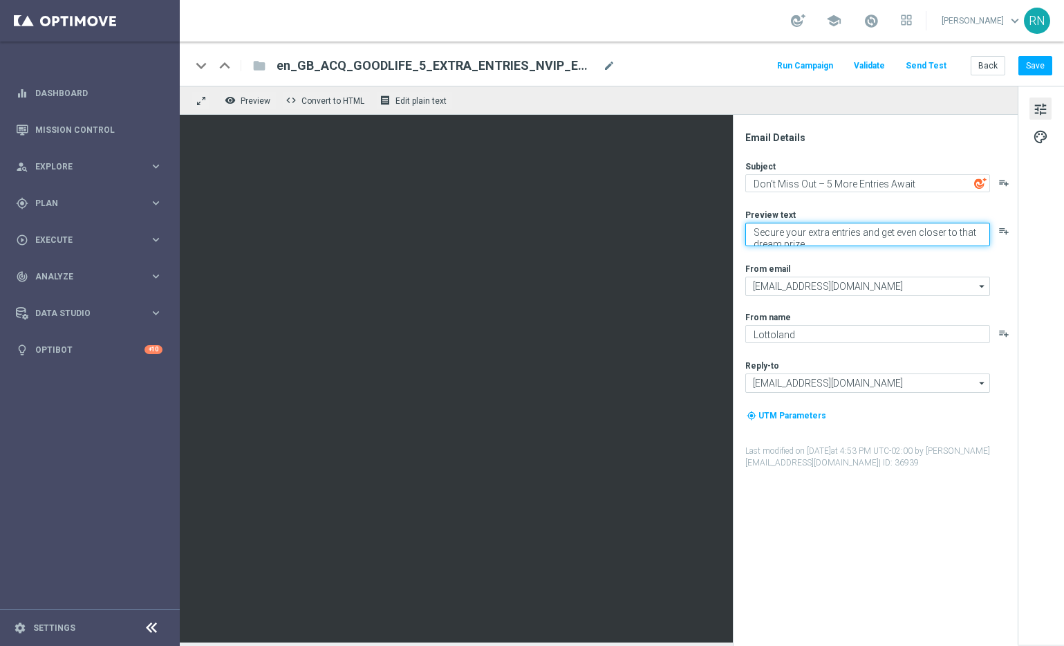
drag, startPoint x: 957, startPoint y: 237, endPoint x: 750, endPoint y: 225, distance: 207.8
click at [750, 225] on textarea "Secure your extra entries and get even closer to that dream prize" at bounding box center [867, 235] width 245 height 24
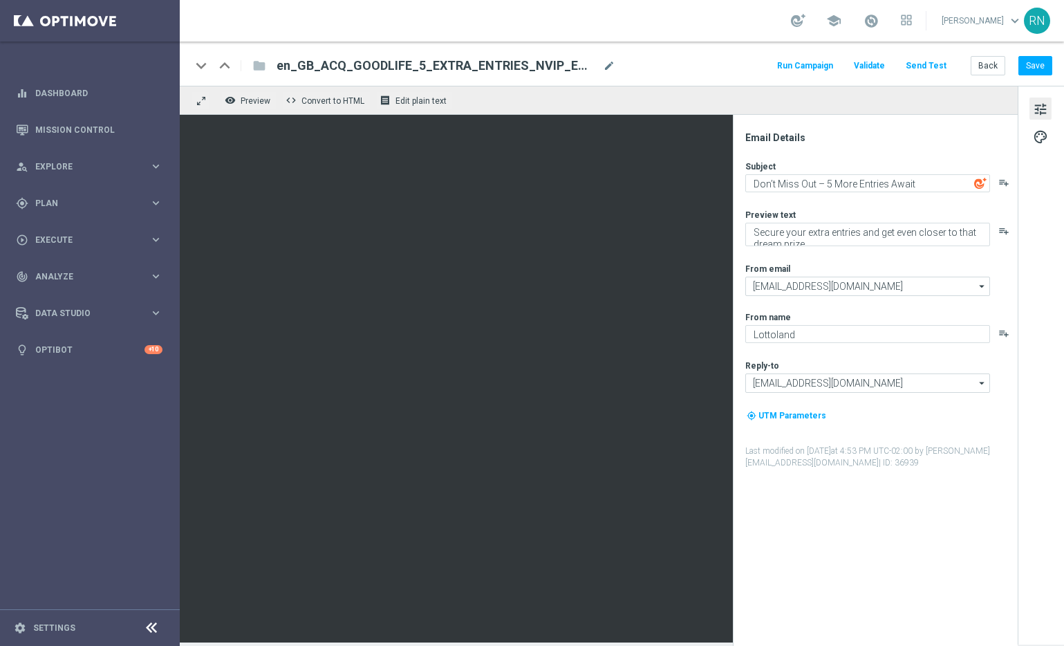
click at [743, 229] on div "Email Details Subject Don’t Miss Out – 5 More Entries Await playlist_add Previe…" at bounding box center [878, 388] width 275 height 514
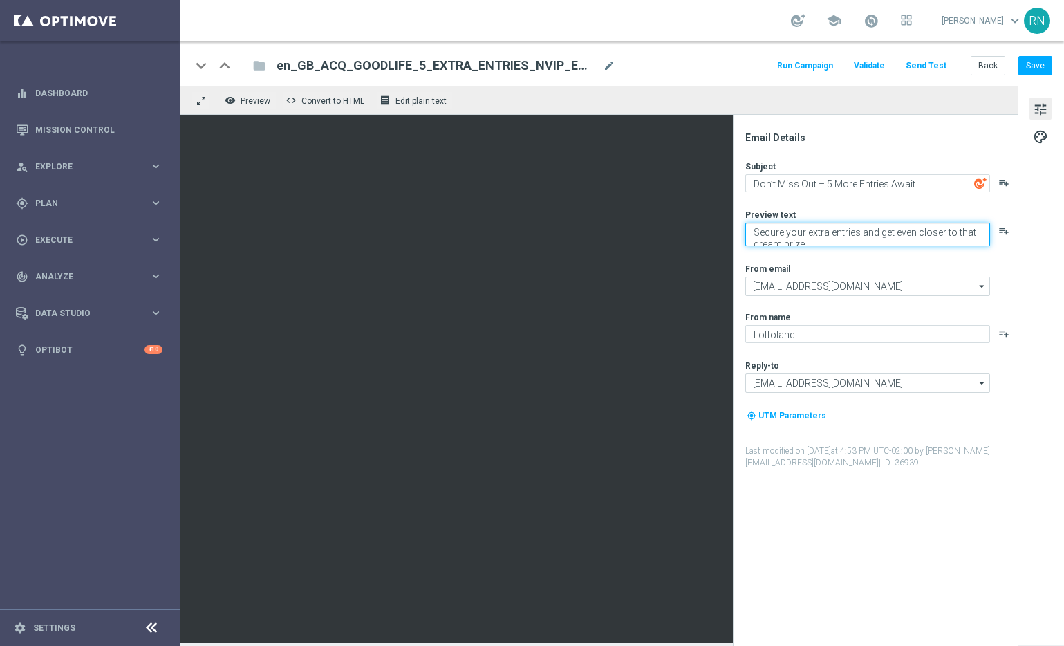
drag, startPoint x: 762, startPoint y: 234, endPoint x: 844, endPoint y: 247, distance: 82.6
click at [844, 247] on div "Subject Don’t Miss Out – 5 More Entries Await playlist_add Preview text Secure …" at bounding box center [880, 314] width 271 height 308
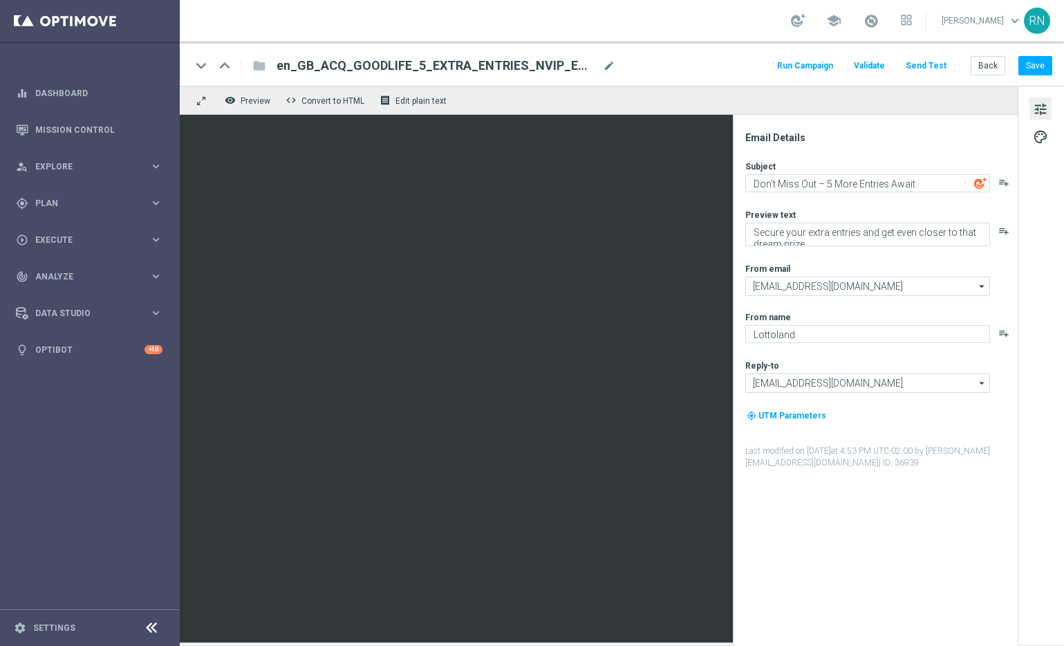
click at [706, 69] on div "keyboard_arrow_down keyboard_arrow_up folder en_GB_ACQ_GOODLIFE_5_EXTRA_ENTRIES…" at bounding box center [622, 66] width 862 height 18
